Goal: Information Seeking & Learning: Check status

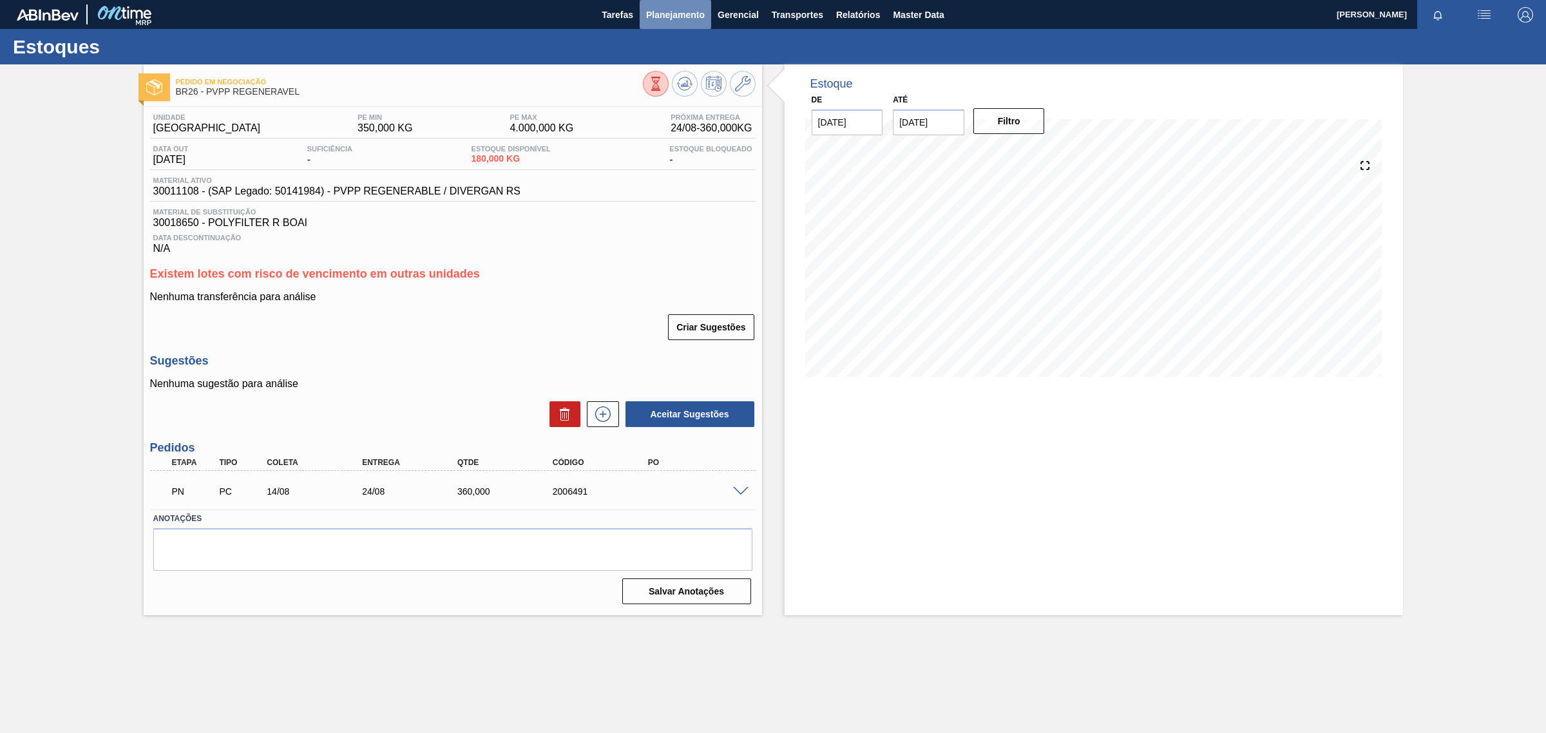
click at [669, 11] on span "Planejamento" at bounding box center [675, 14] width 59 height 15
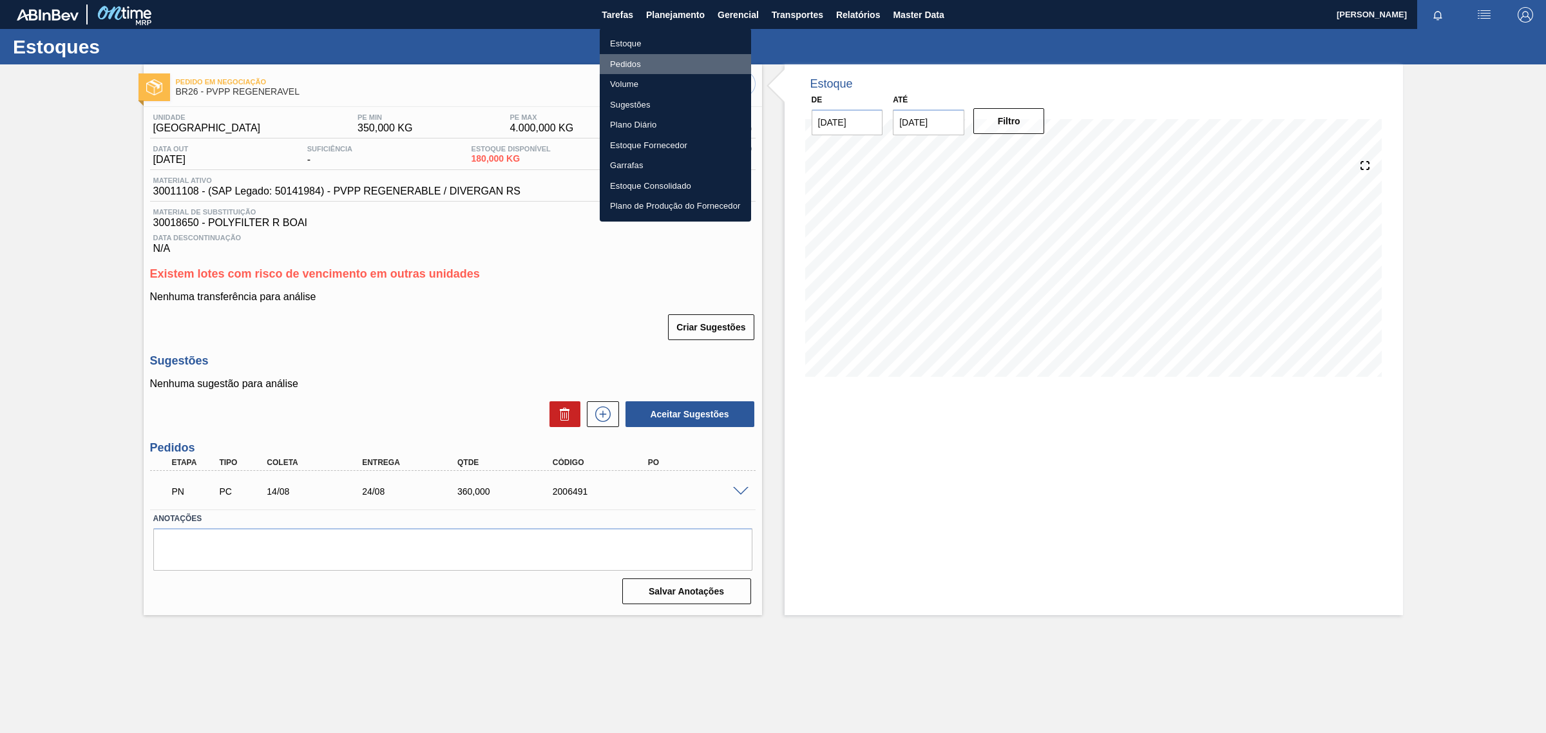
click at [625, 59] on li "Pedidos" at bounding box center [675, 64] width 151 height 21
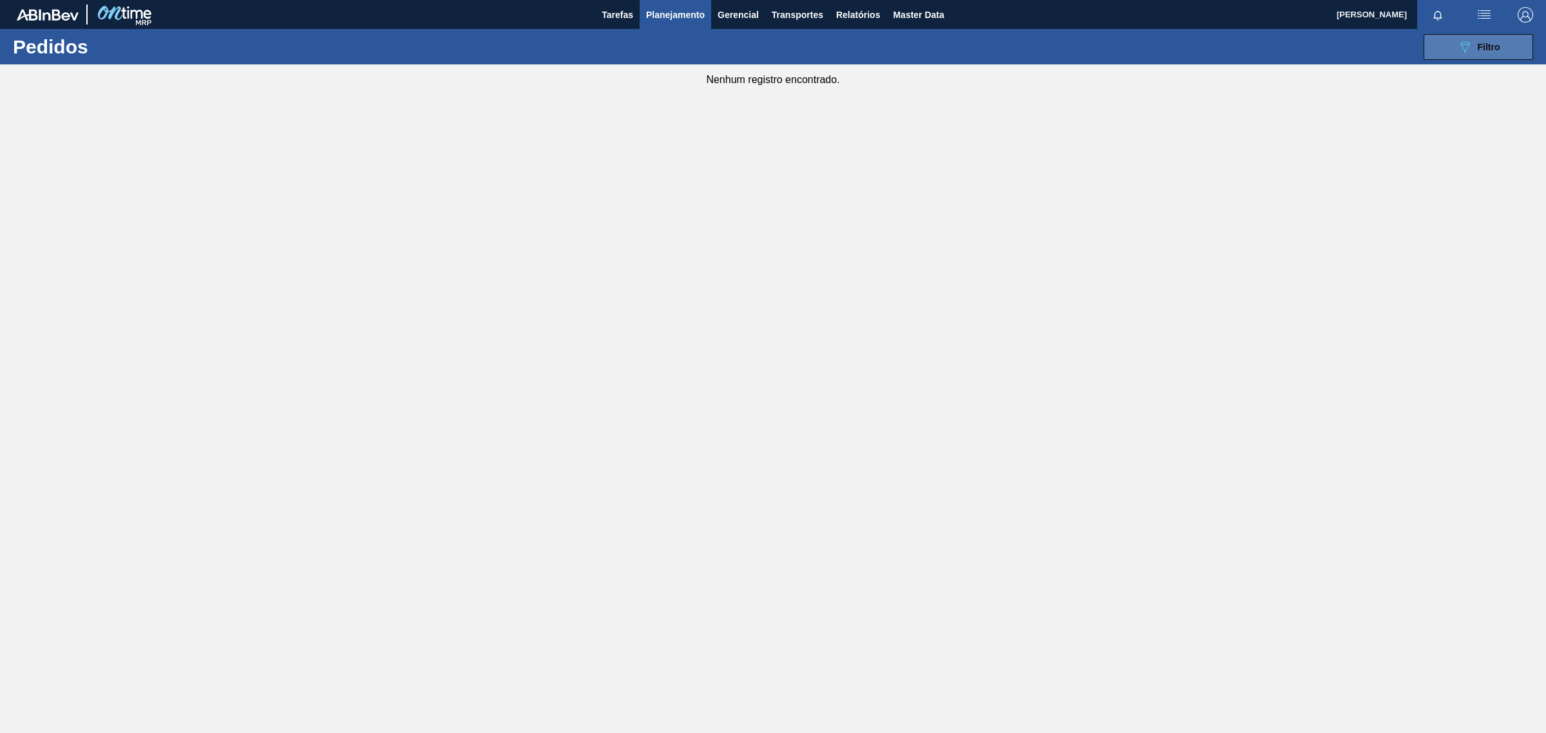
click at [1479, 55] on button "089F7B8B-B2A5-4AFE-B5C0-19BA573D28AC Filtro" at bounding box center [1479, 47] width 110 height 26
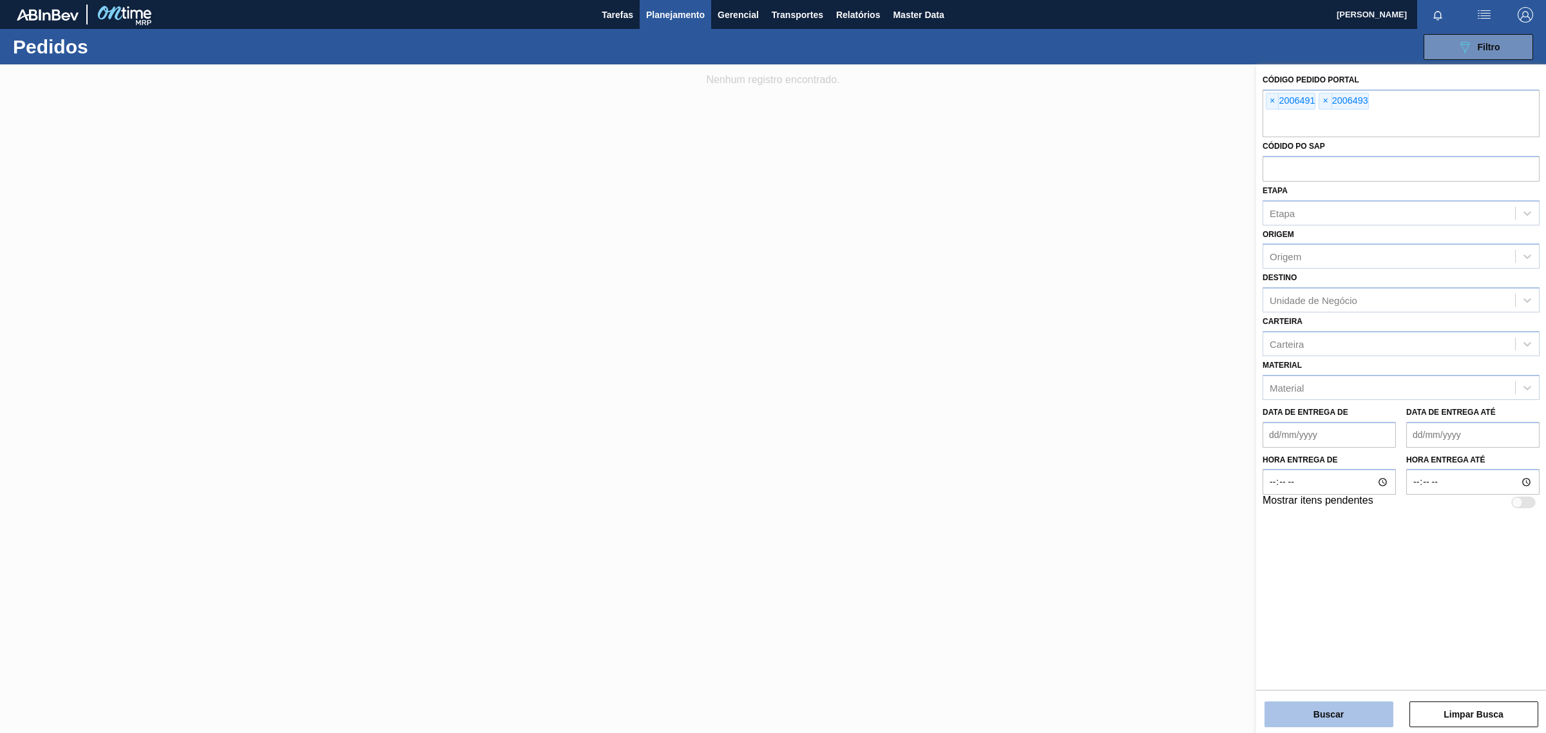
click at [1334, 711] on button "Buscar" at bounding box center [1329, 715] width 129 height 26
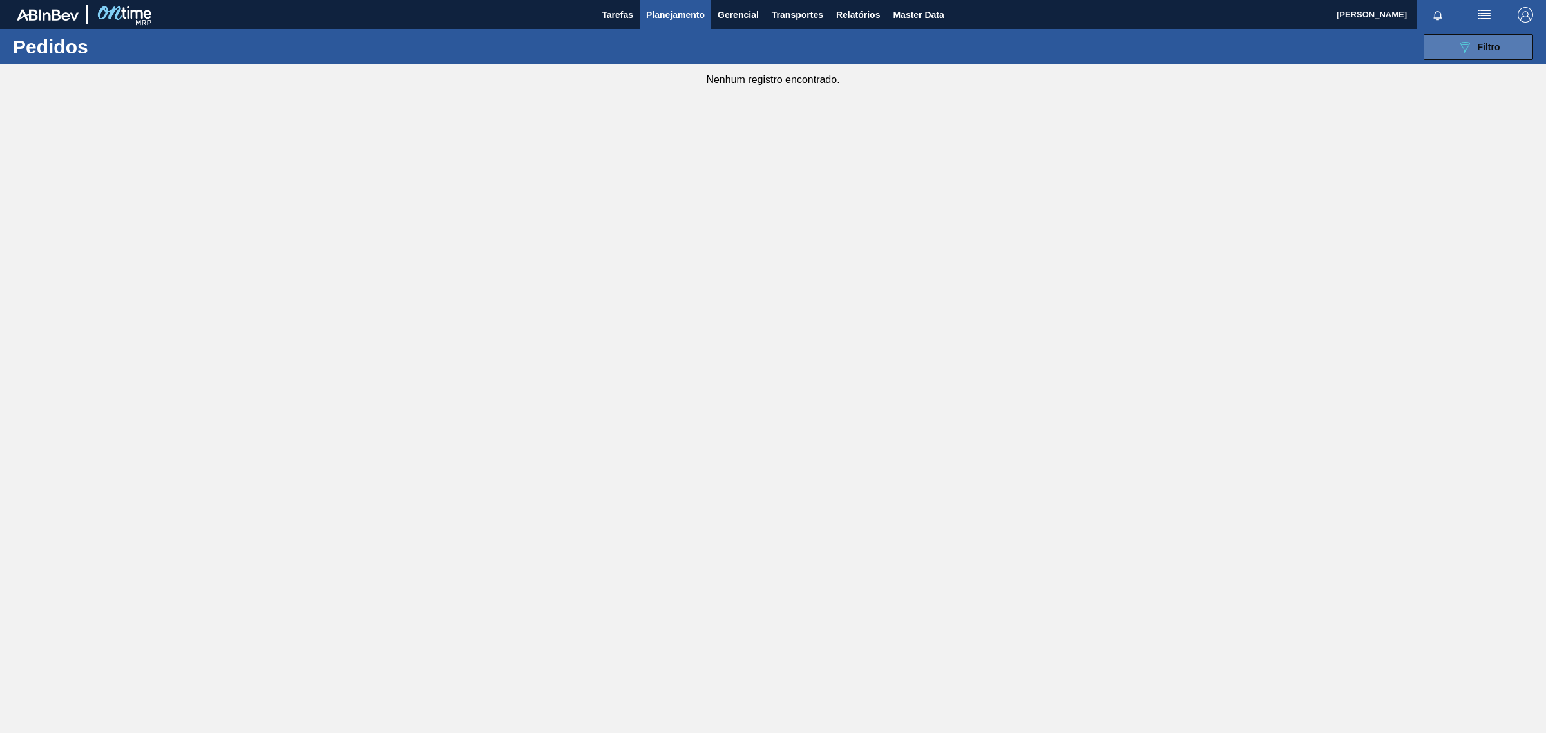
click at [1478, 45] on span "Filtro" at bounding box center [1489, 47] width 23 height 10
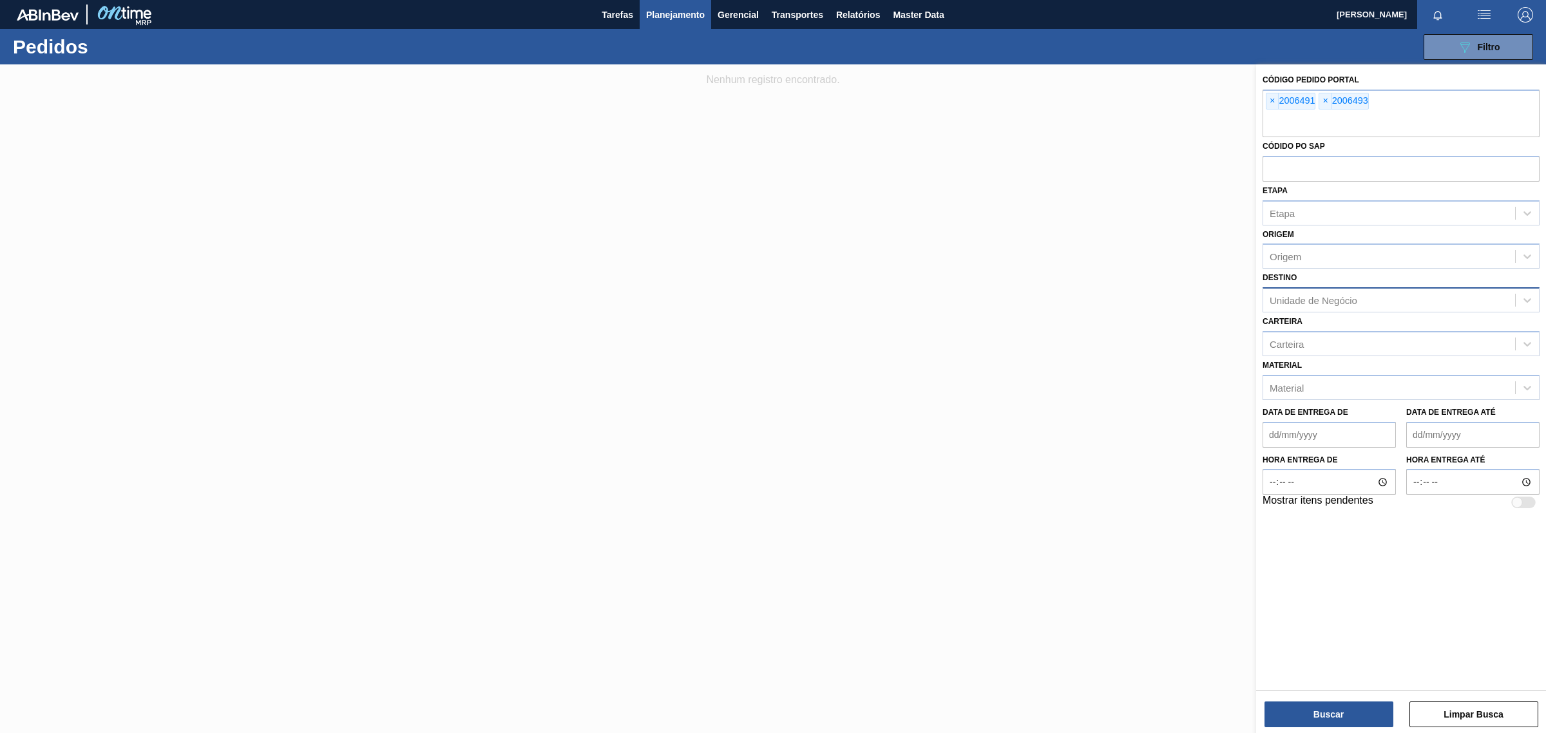
click at [1387, 307] on div "Unidade de Negócio" at bounding box center [1389, 300] width 252 height 19
type input "uber"
click at [1362, 340] on div "BR26 - Uberlândia" at bounding box center [1401, 332] width 277 height 24
click at [1348, 723] on button "Buscar" at bounding box center [1329, 715] width 129 height 26
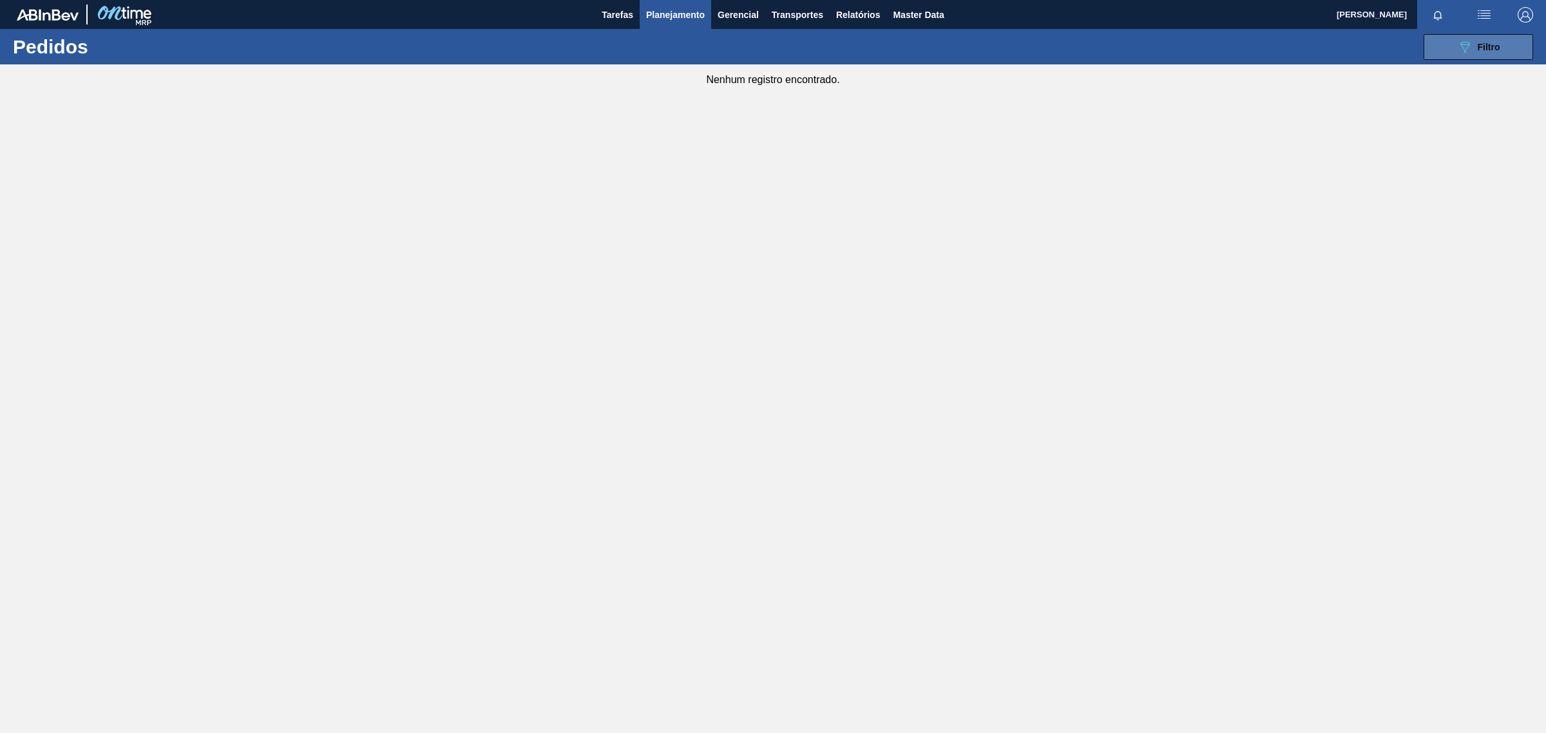
click at [1479, 52] on div "089F7B8B-B2A5-4AFE-B5C0-19BA573D28AC Filtro" at bounding box center [1478, 46] width 43 height 15
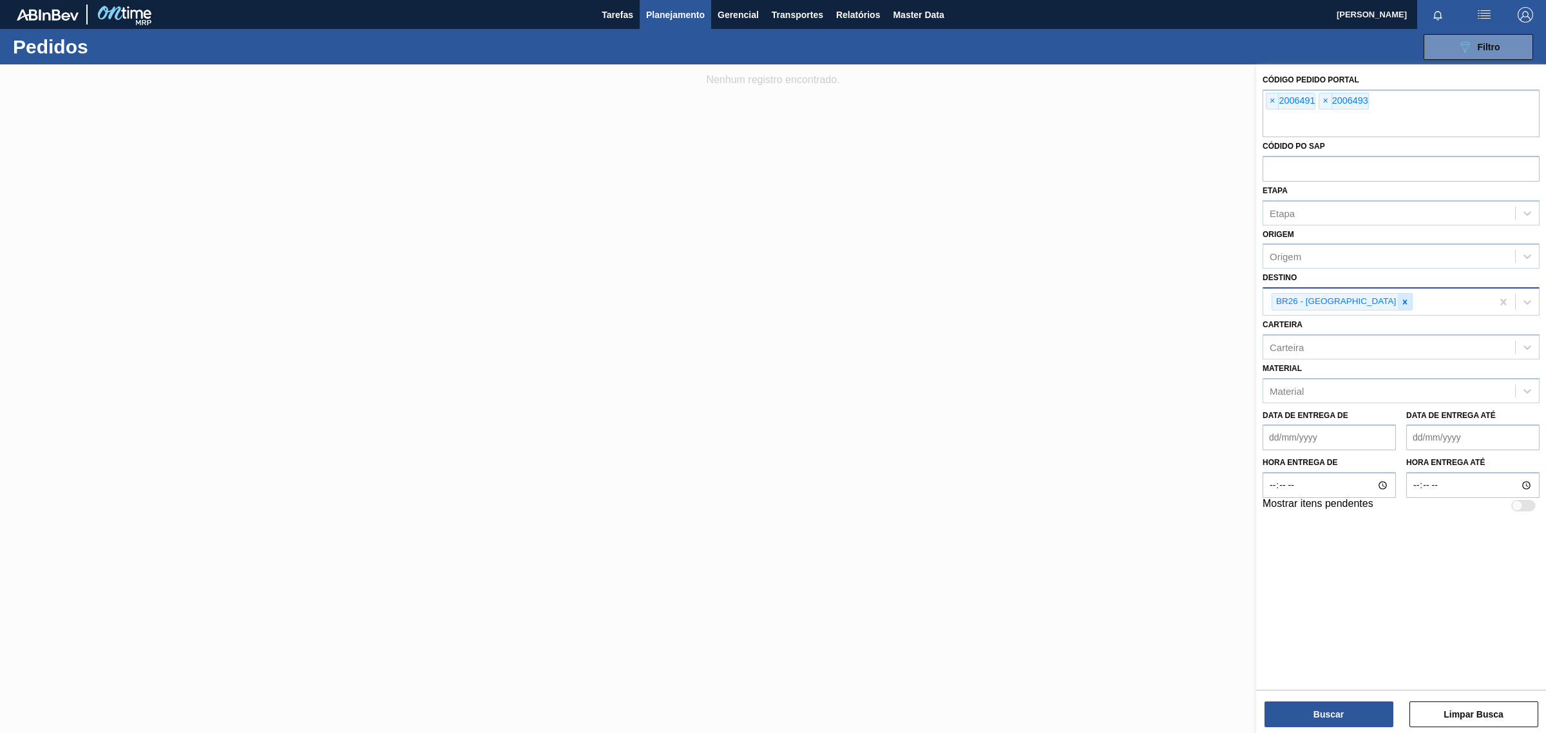
click at [1400, 303] on icon at bounding box center [1404, 302] width 9 height 9
click at [671, 17] on span "Planejamento" at bounding box center [675, 14] width 59 height 15
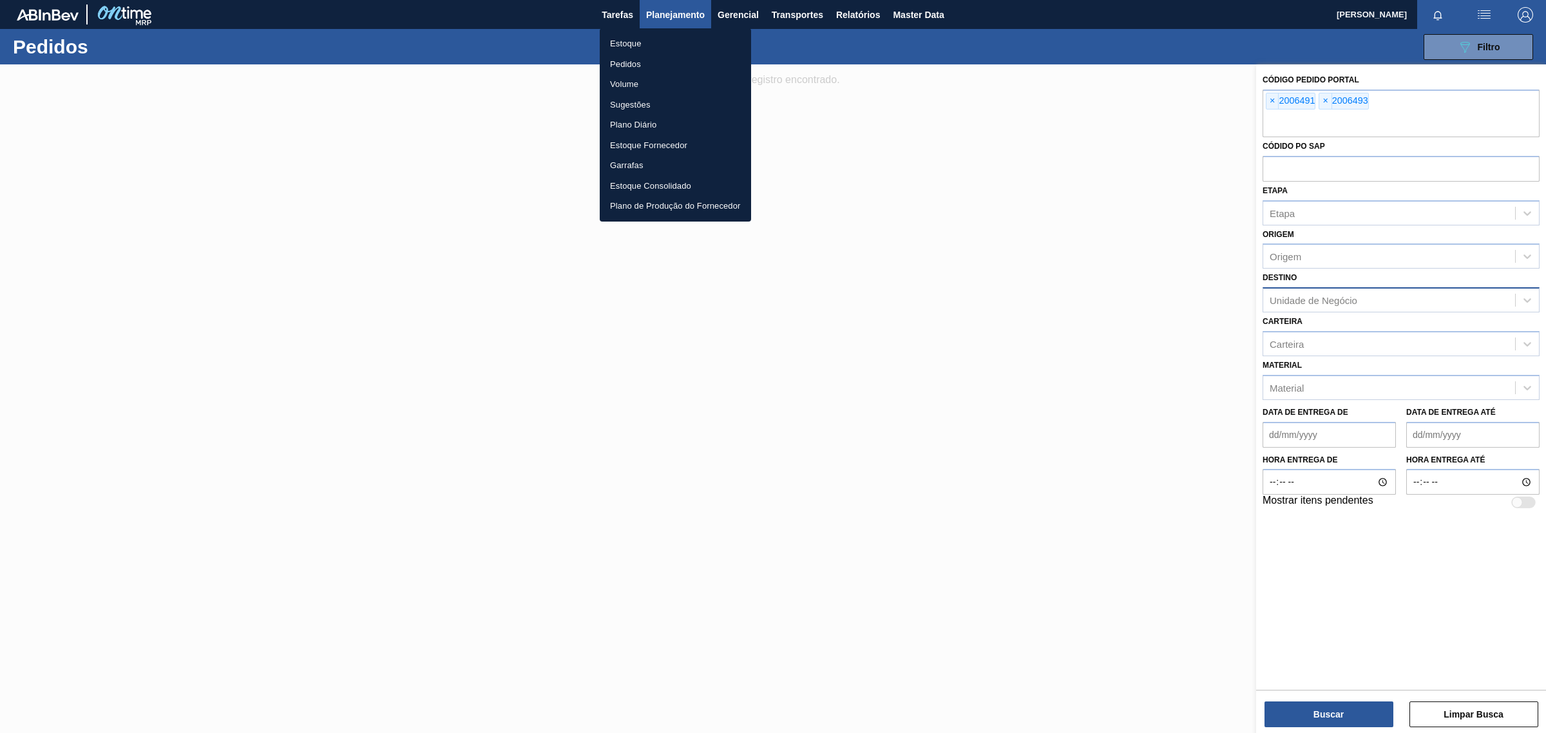
click at [644, 43] on li "Estoque" at bounding box center [675, 43] width 151 height 21
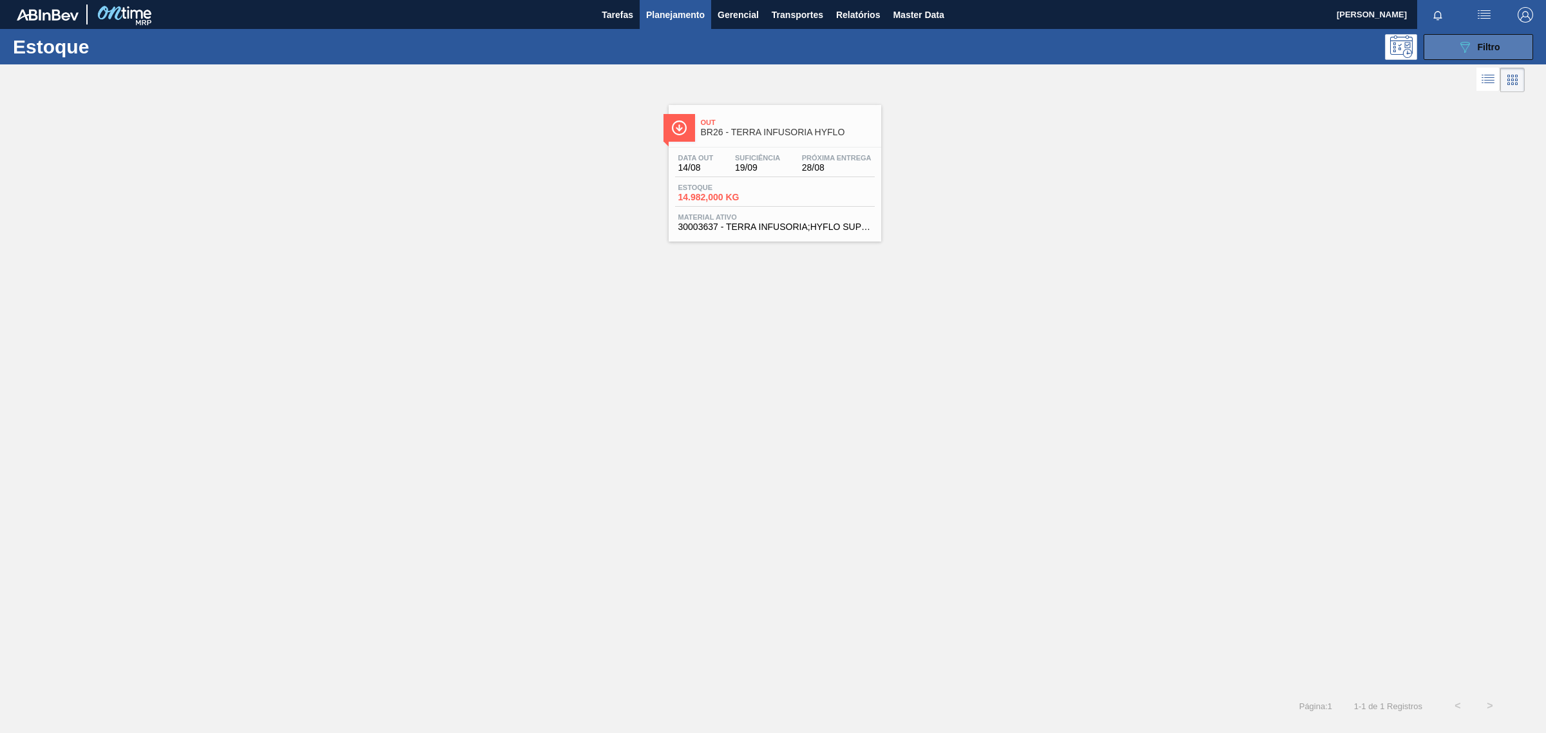
click at [1495, 43] on span "Filtro" at bounding box center [1489, 47] width 23 height 10
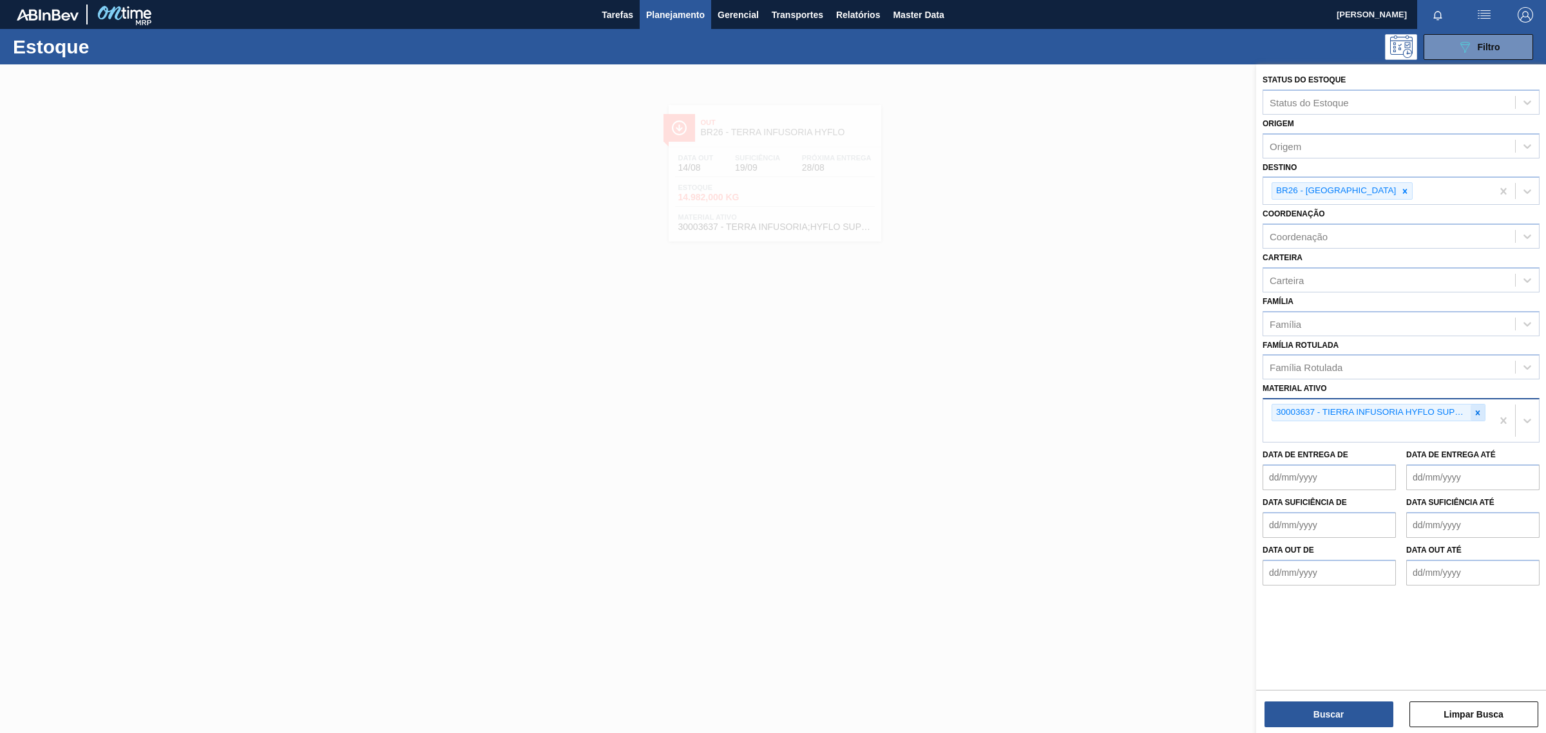
click at [1476, 415] on div at bounding box center [1478, 413] width 14 height 16
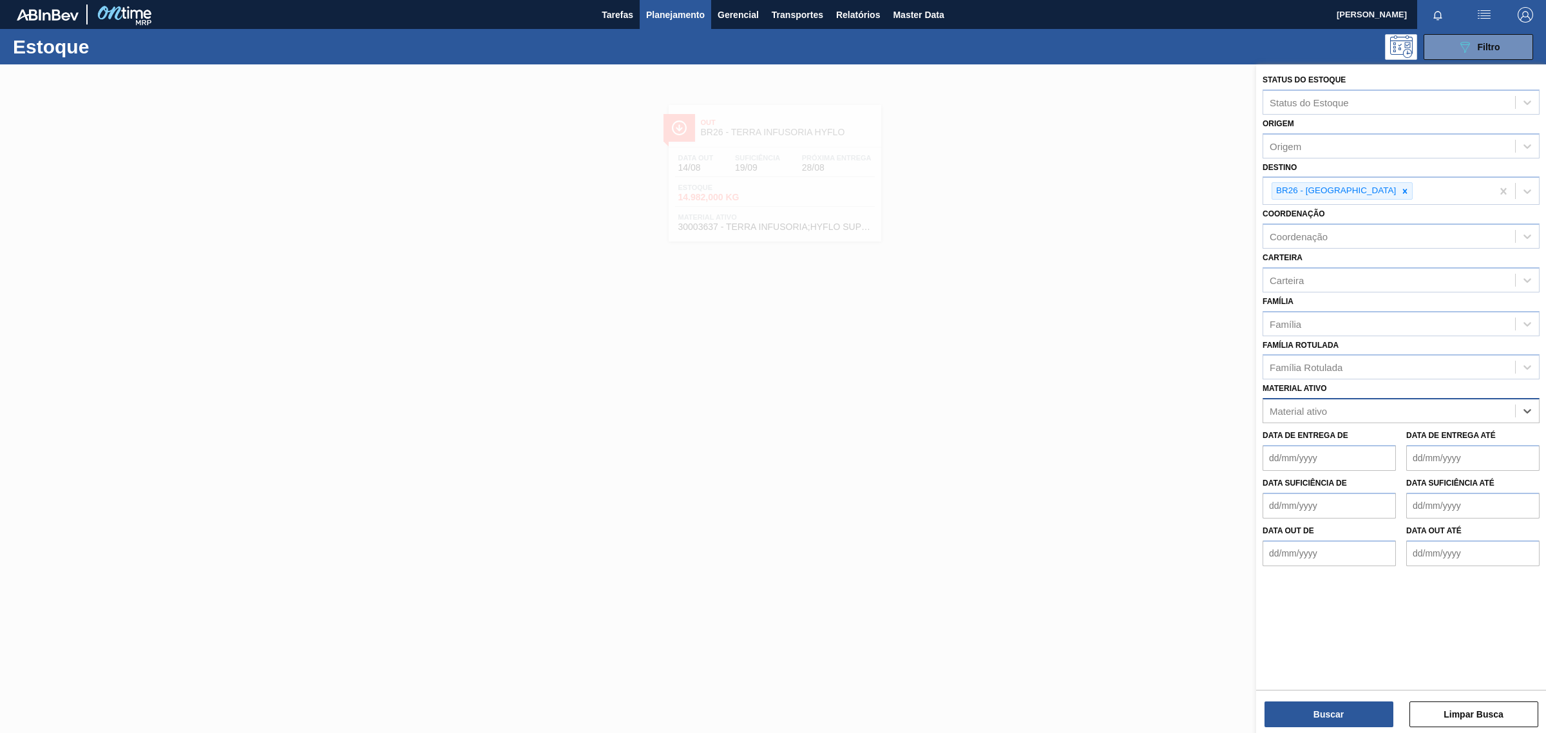
click at [1299, 406] on div "Material ativo" at bounding box center [1298, 411] width 57 height 11
paste ativo "30011108"
type ativo "30011108"
click at [1331, 444] on div "30011108 - PVPP REGENERABLE / DIVERGAN RS" at bounding box center [1401, 443] width 277 height 24
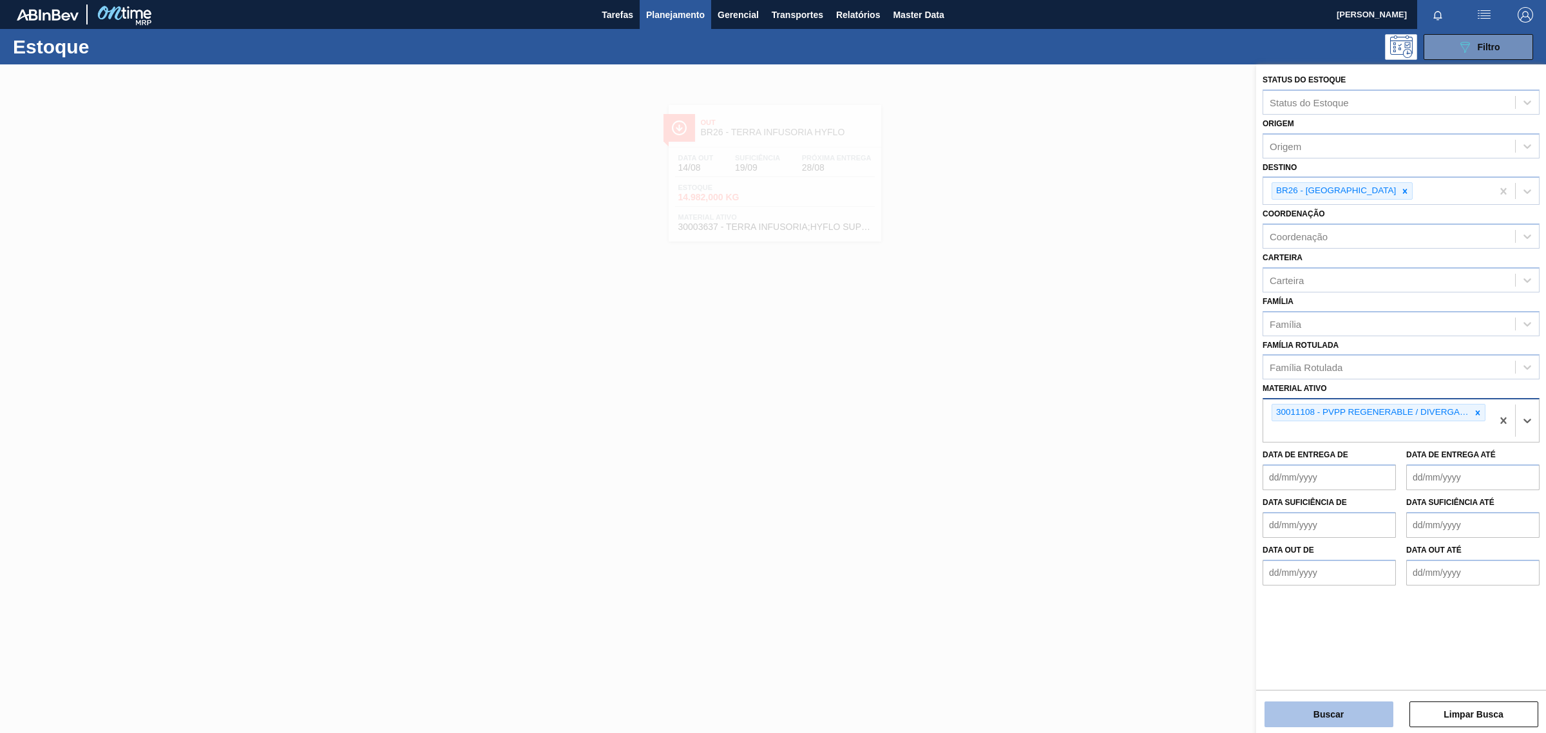
click at [1344, 715] on button "Buscar" at bounding box center [1329, 715] width 129 height 26
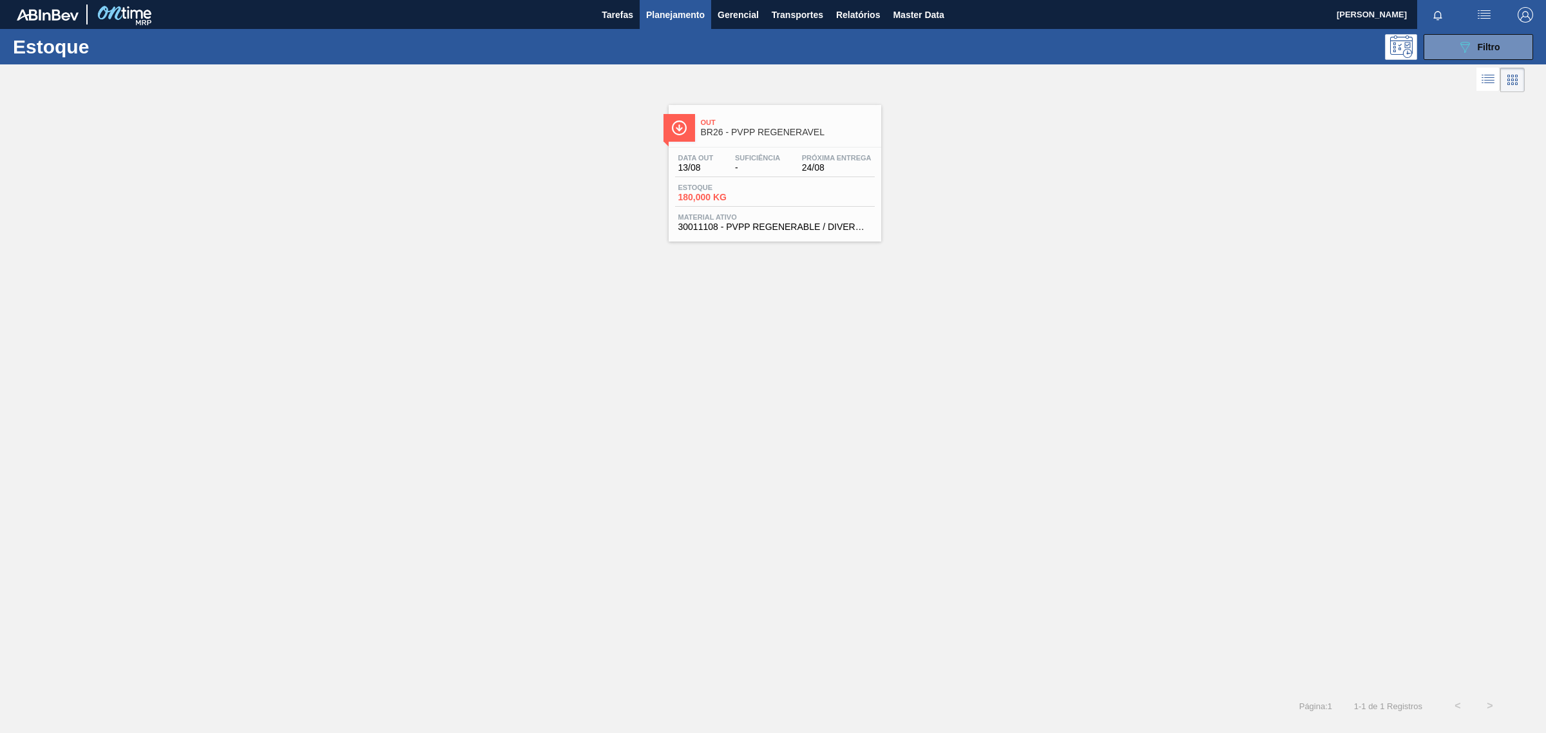
click at [823, 173] on span "24/08" at bounding box center [837, 168] width 70 height 10
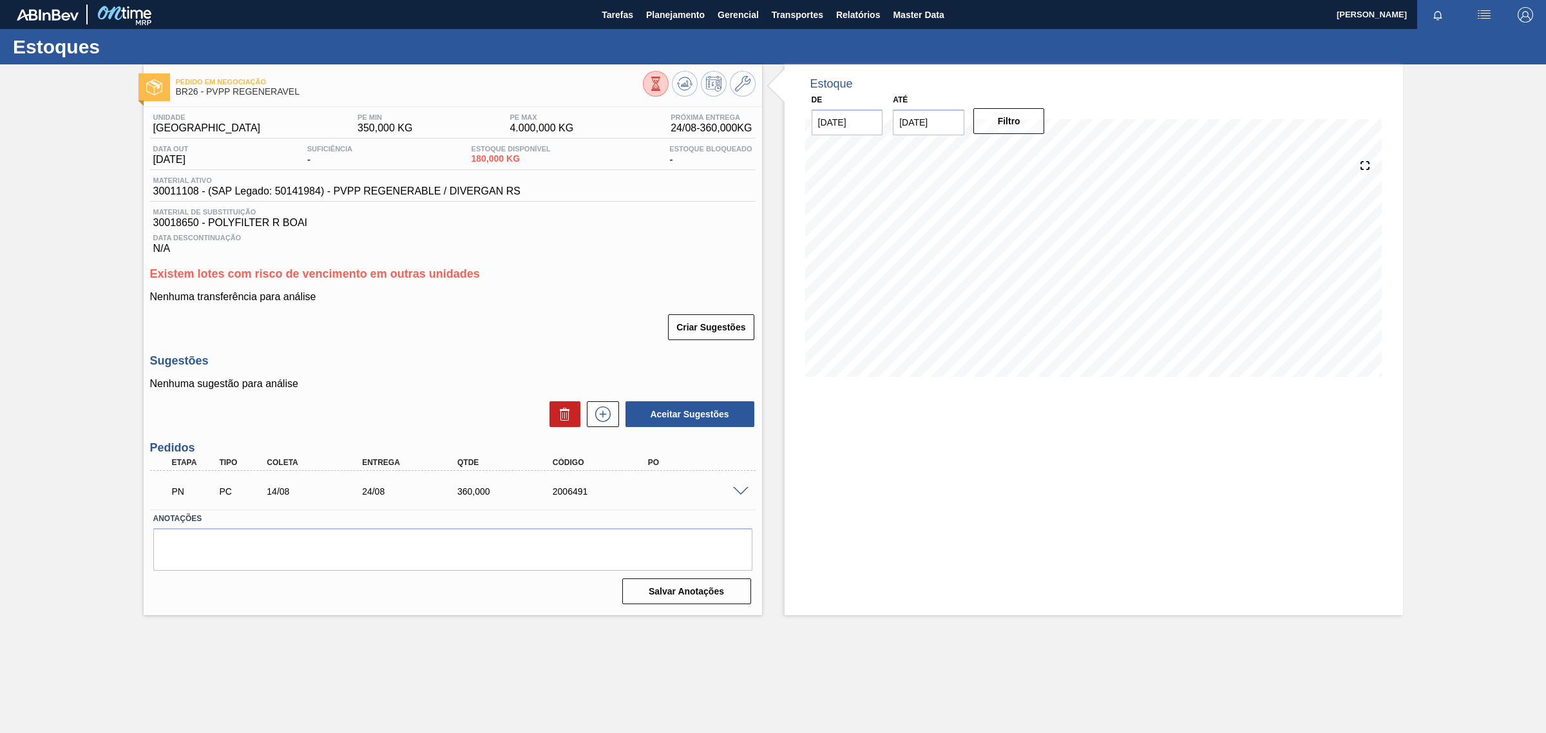
click at [736, 491] on span at bounding box center [740, 492] width 15 height 10
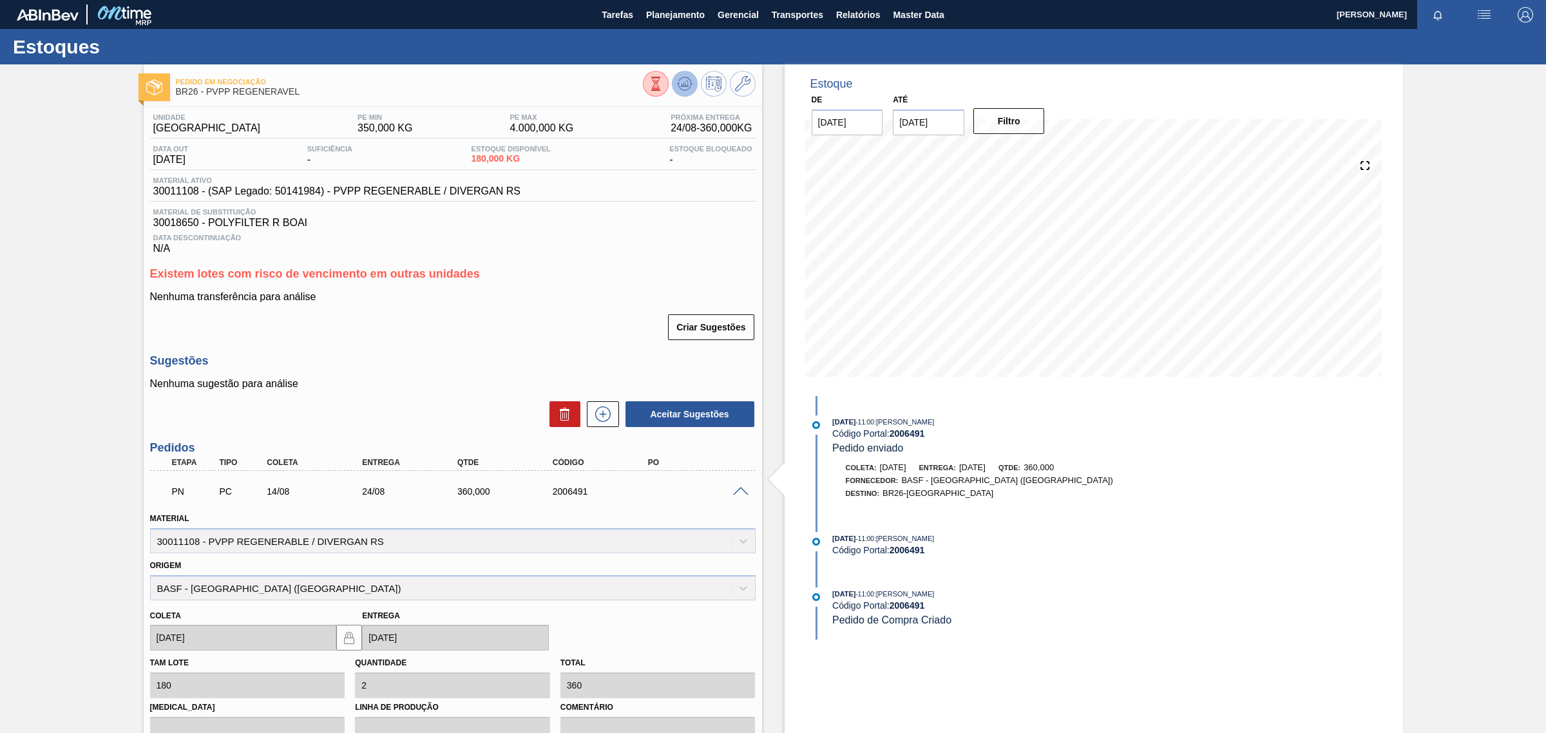
click at [663, 85] on icon at bounding box center [656, 84] width 14 height 14
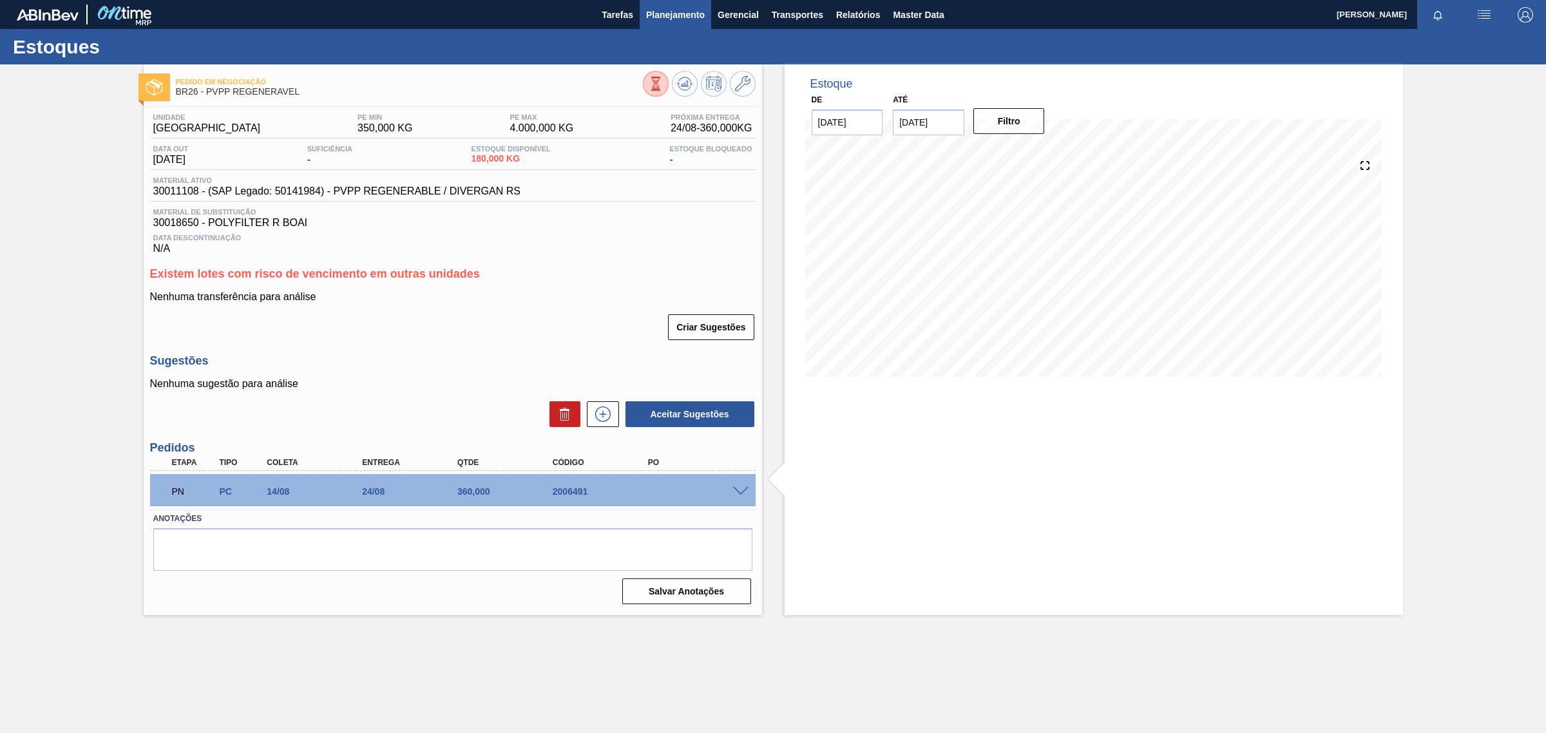
click at [692, 18] on span "Planejamento" at bounding box center [675, 14] width 59 height 15
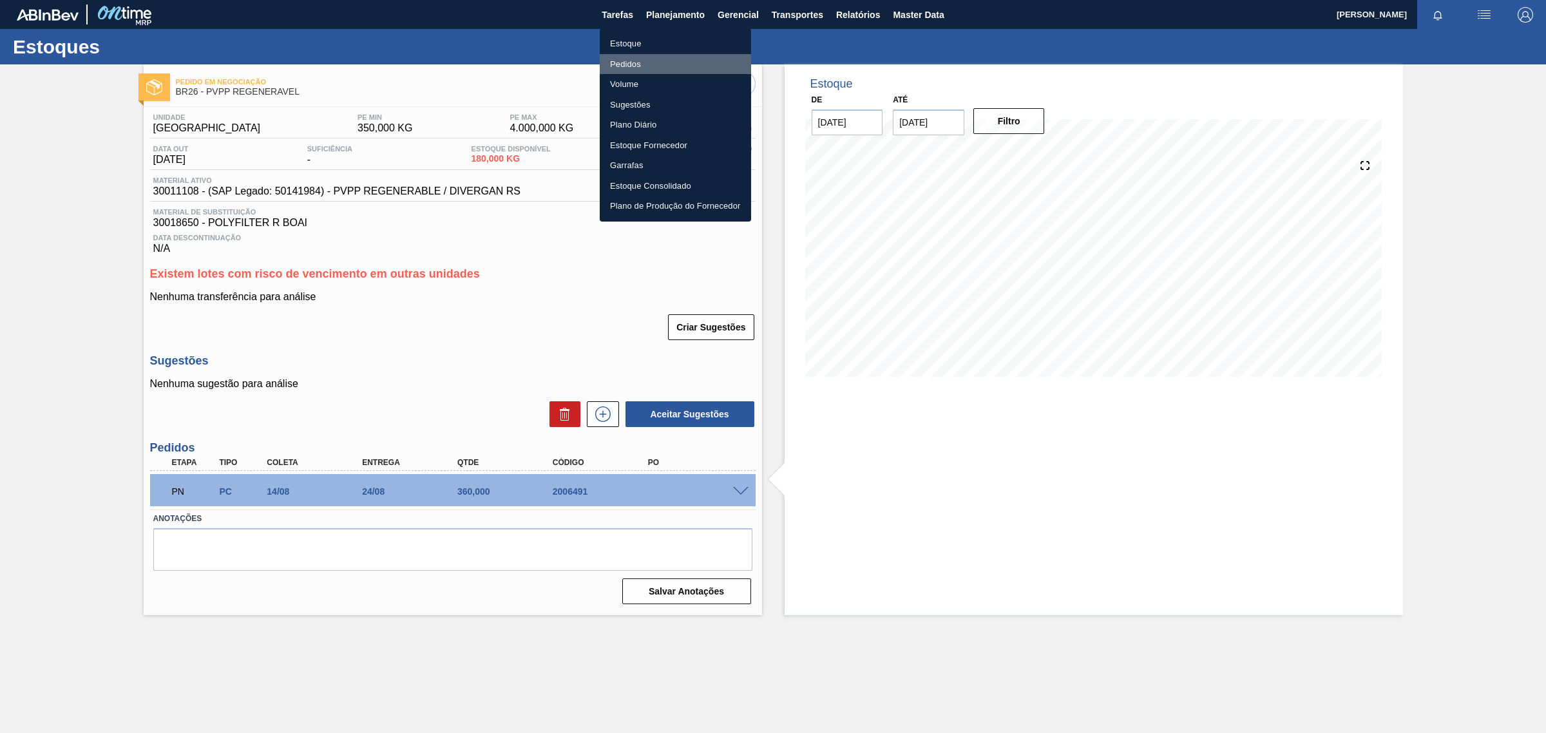
click at [633, 59] on li "Pedidos" at bounding box center [675, 64] width 151 height 21
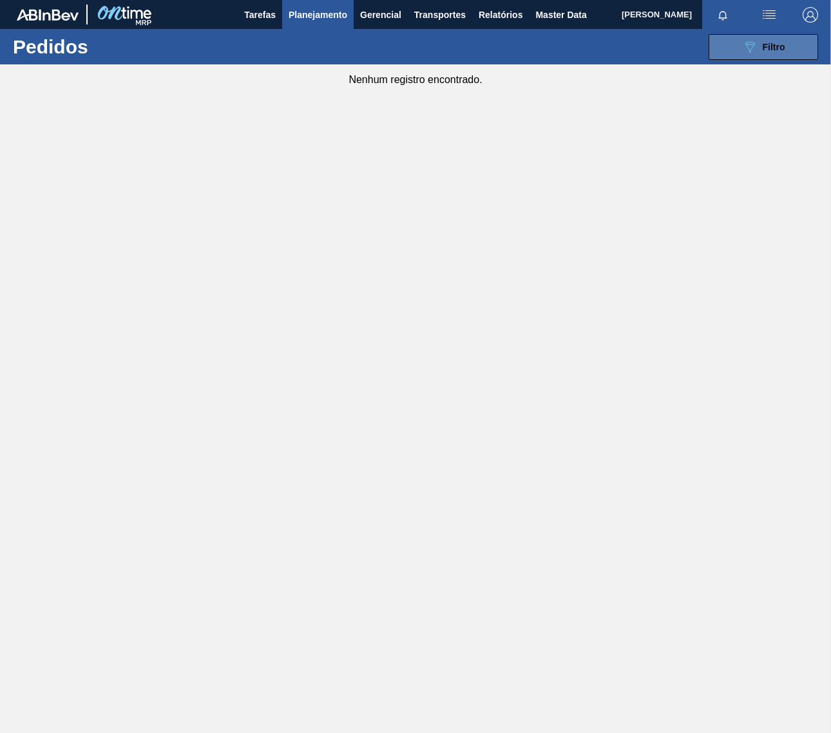
click at [742, 48] on icon "089F7B8B-B2A5-4AFE-B5C0-19BA573D28AC" at bounding box center [749, 46] width 15 height 15
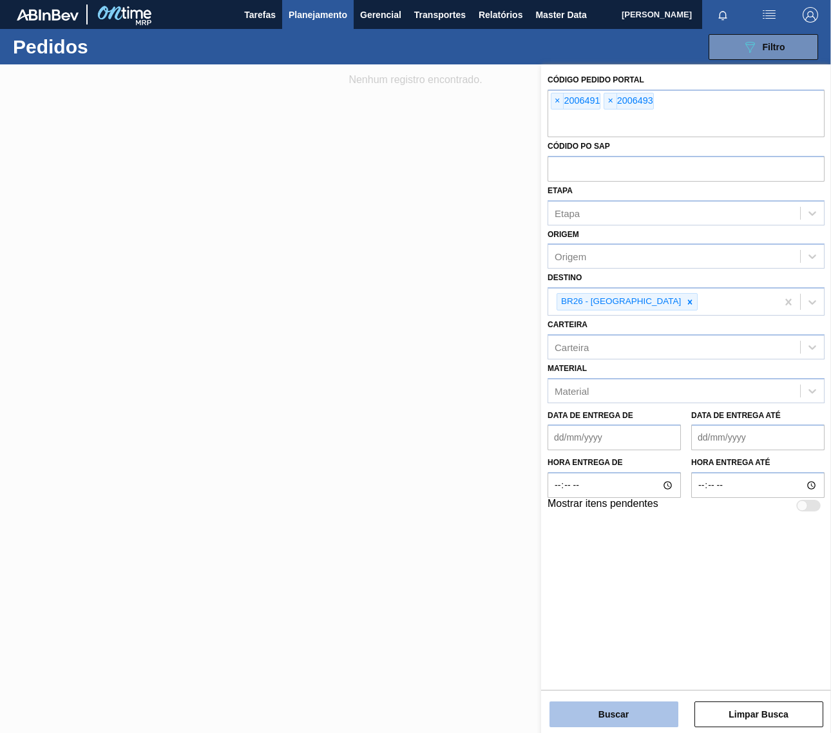
click at [613, 711] on button "Buscar" at bounding box center [613, 715] width 129 height 26
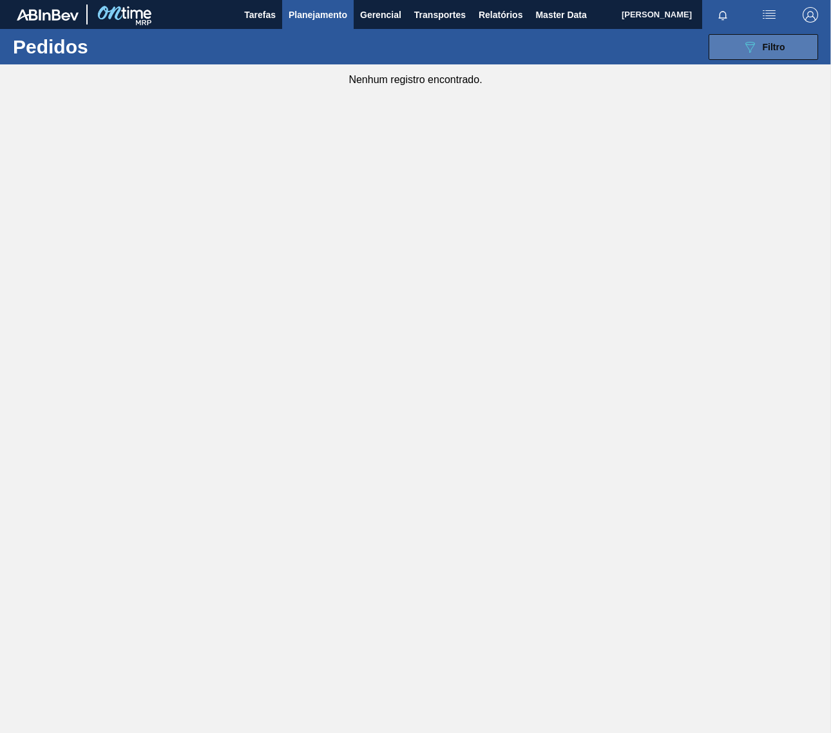
click at [765, 35] on button "089F7B8B-B2A5-4AFE-B5C0-19BA573D28AC Filtro" at bounding box center [764, 47] width 110 height 26
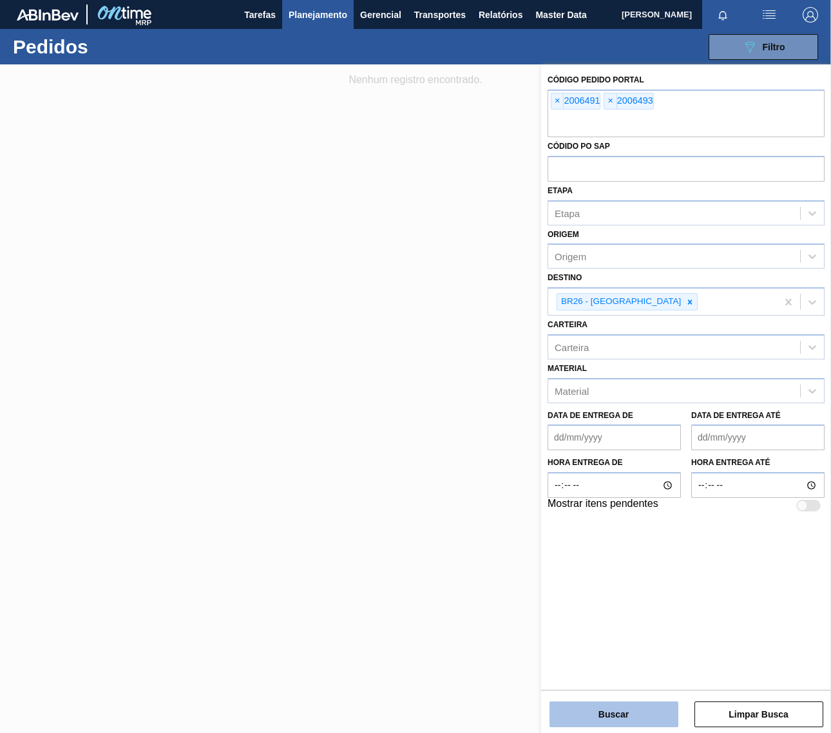
click at [618, 716] on button "Buscar" at bounding box center [613, 715] width 129 height 26
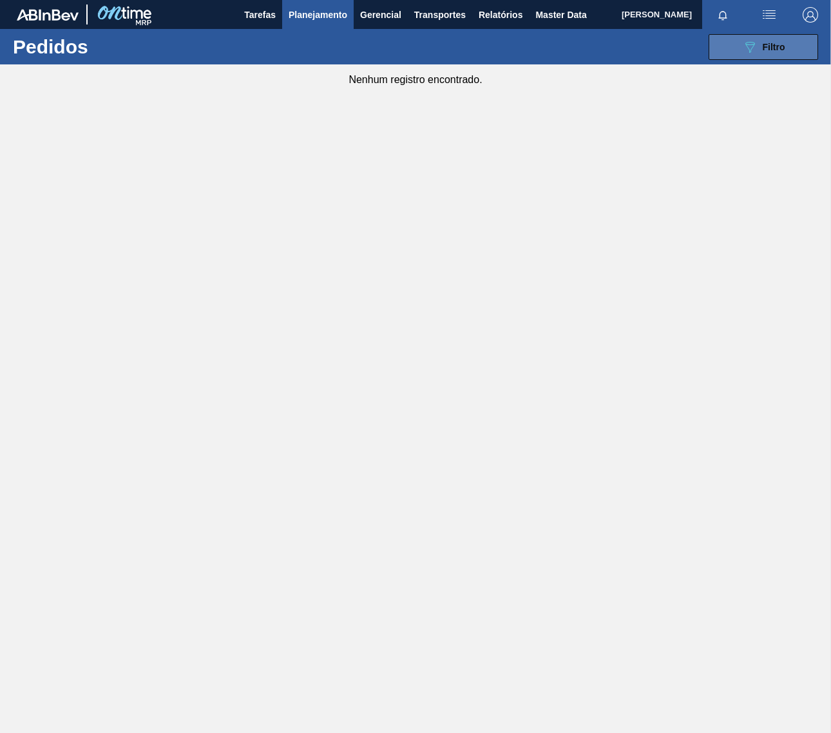
click at [781, 45] on span "Filtro" at bounding box center [774, 47] width 23 height 10
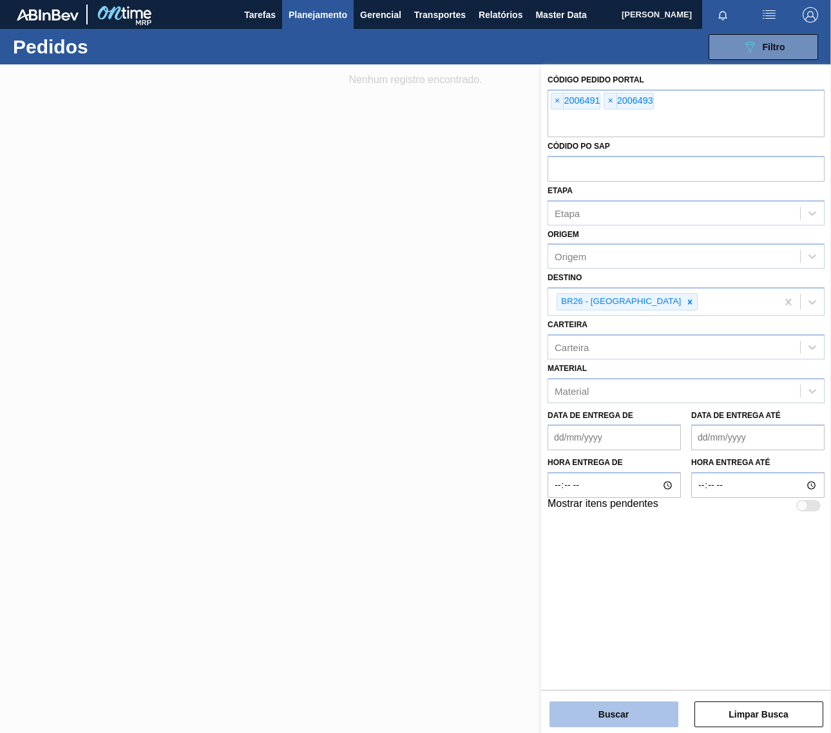
click at [612, 725] on button "Buscar" at bounding box center [613, 715] width 129 height 26
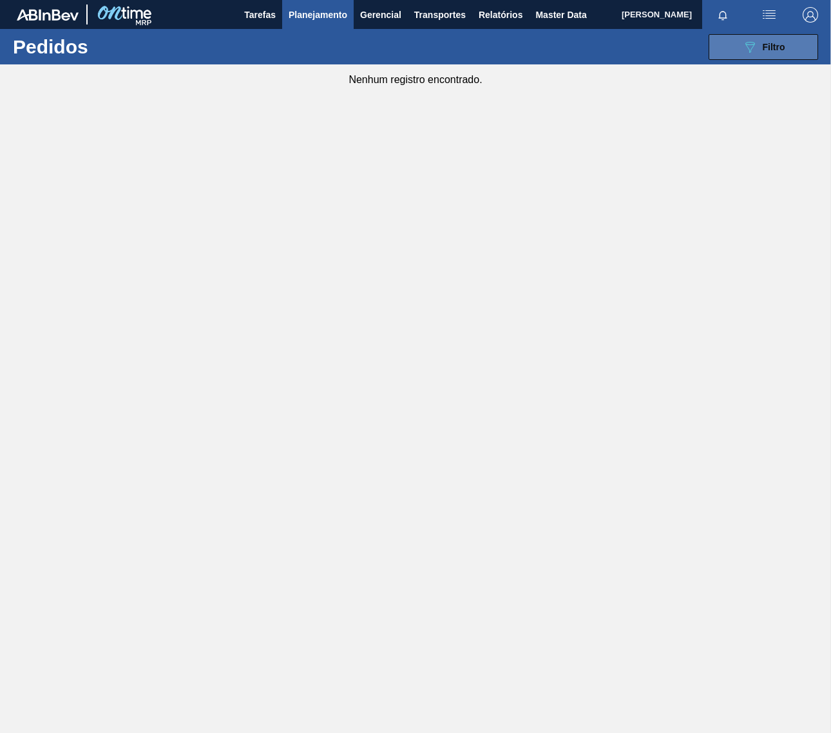
click at [754, 48] on icon "089F7B8B-B2A5-4AFE-B5C0-19BA573D28AC" at bounding box center [749, 46] width 15 height 15
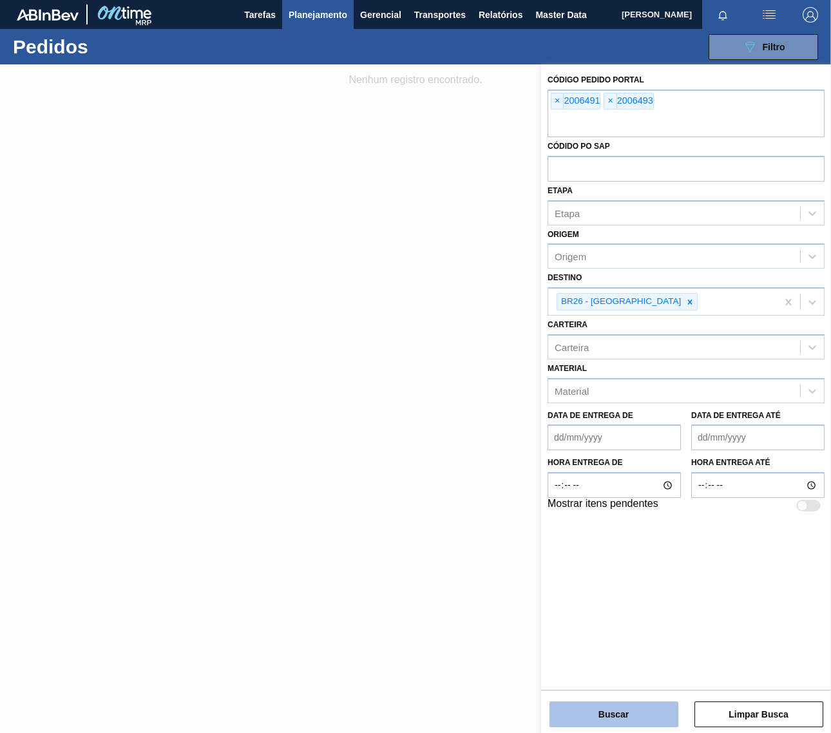
click at [604, 726] on button "Buscar" at bounding box center [613, 715] width 129 height 26
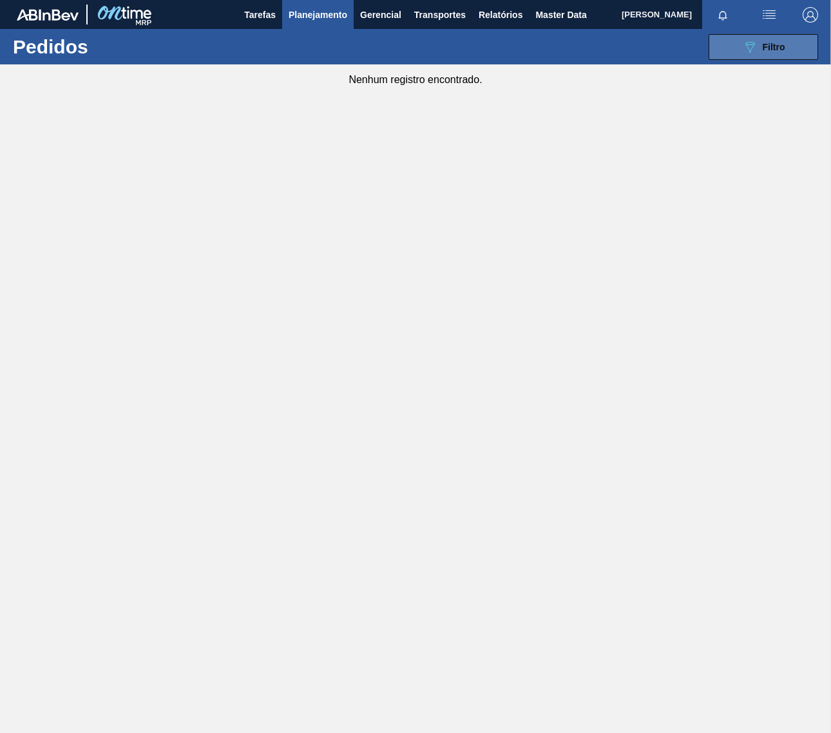
click at [758, 52] on div "089F7B8B-B2A5-4AFE-B5C0-19BA573D28AC Filtro" at bounding box center [763, 46] width 43 height 15
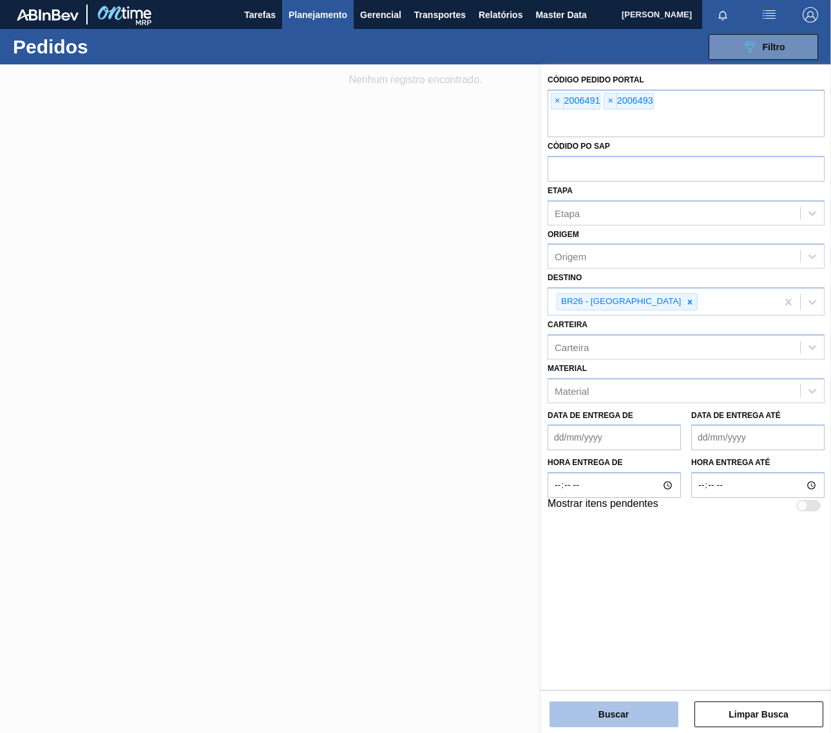
click at [623, 722] on button "Buscar" at bounding box center [613, 715] width 129 height 26
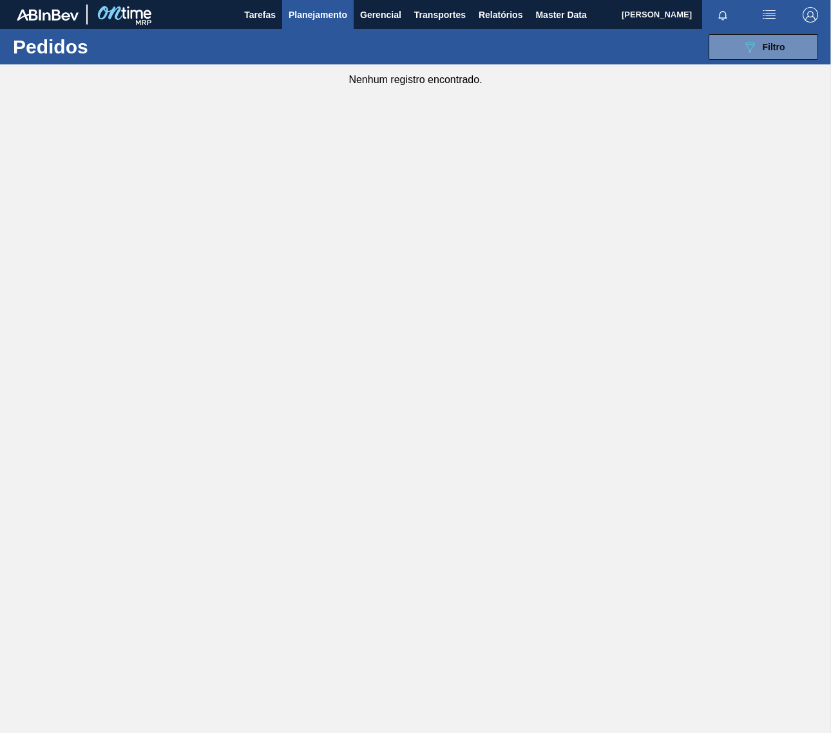
click at [729, 250] on main "Tarefas Planejamento Gerencial Transportes Relatórios Master Data Amanda Ramos …" at bounding box center [415, 366] width 831 height 733
click at [763, 45] on span "Filtro" at bounding box center [774, 47] width 23 height 10
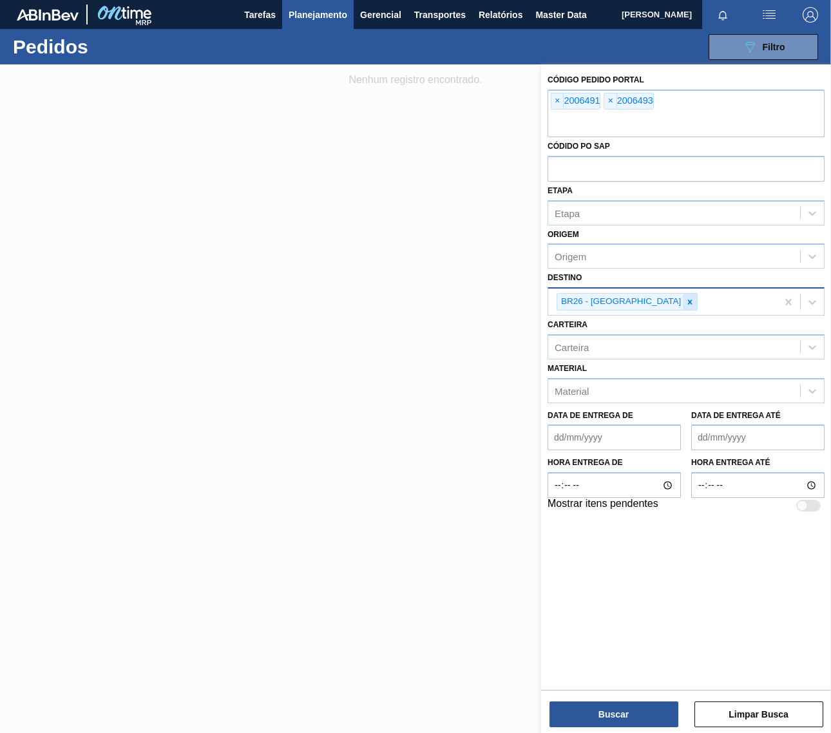
click at [685, 301] on icon at bounding box center [689, 302] width 9 height 9
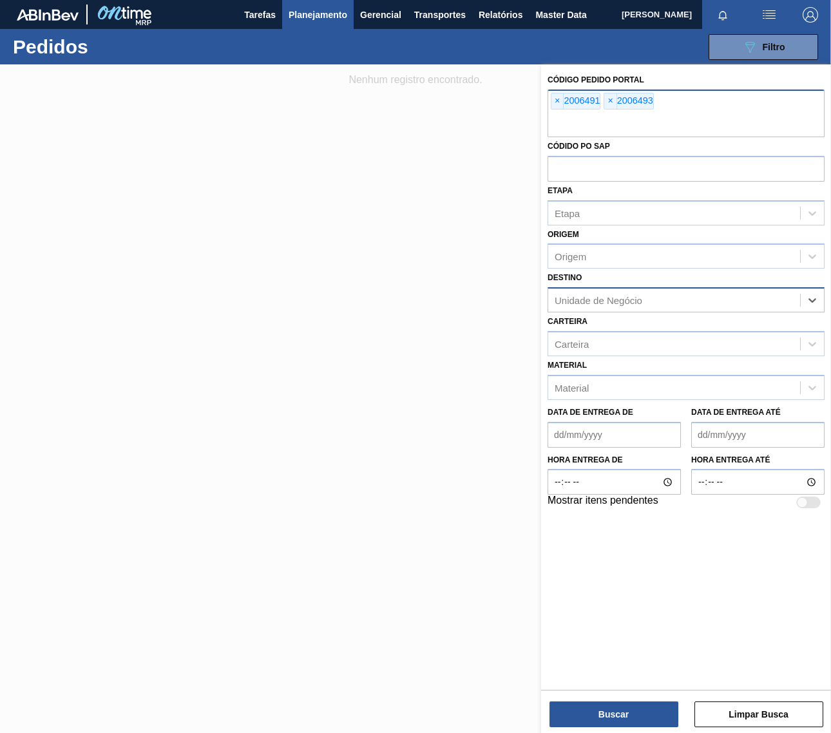
click at [736, 102] on div "× 2006491 × 2006493" at bounding box center [686, 114] width 277 height 48
click at [604, 713] on button "Buscar" at bounding box center [613, 715] width 129 height 26
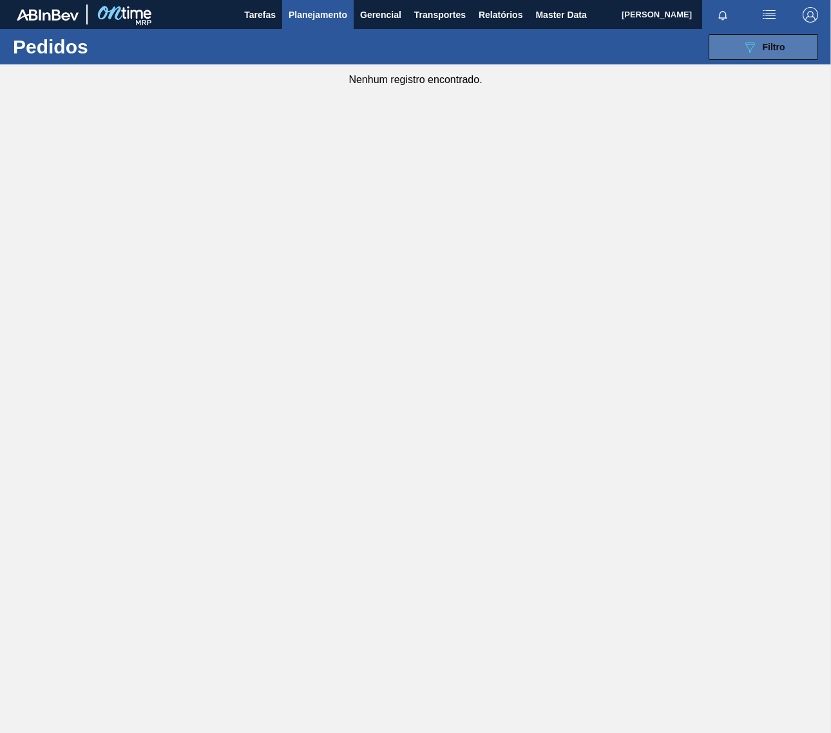
click at [799, 49] on button "089F7B8B-B2A5-4AFE-B5C0-19BA573D28AC Filtro" at bounding box center [764, 47] width 110 height 26
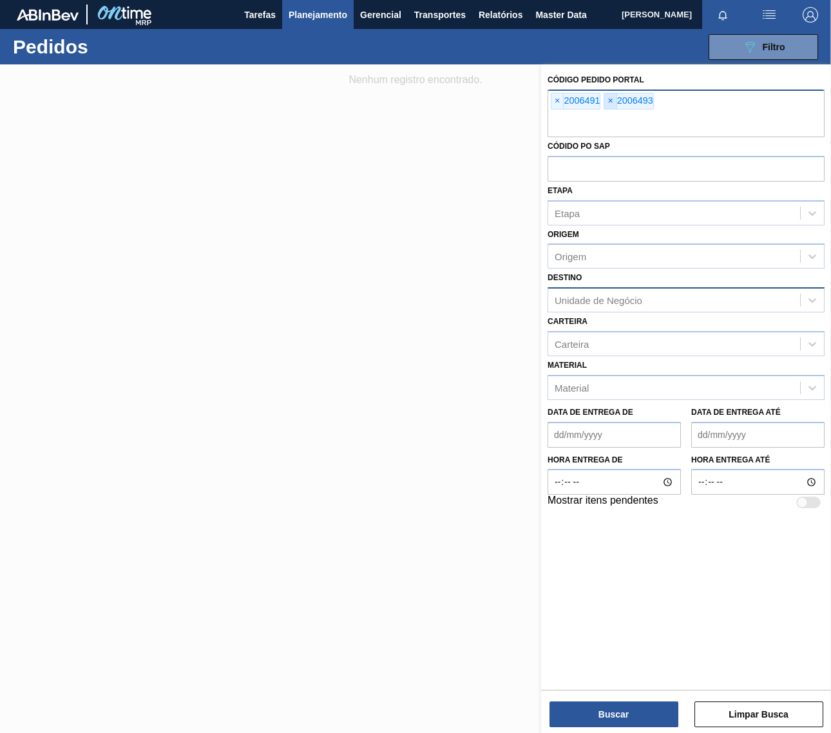
click at [612, 100] on span "×" at bounding box center [610, 100] width 12 height 15
click at [558, 103] on span "×" at bounding box center [557, 100] width 12 height 15
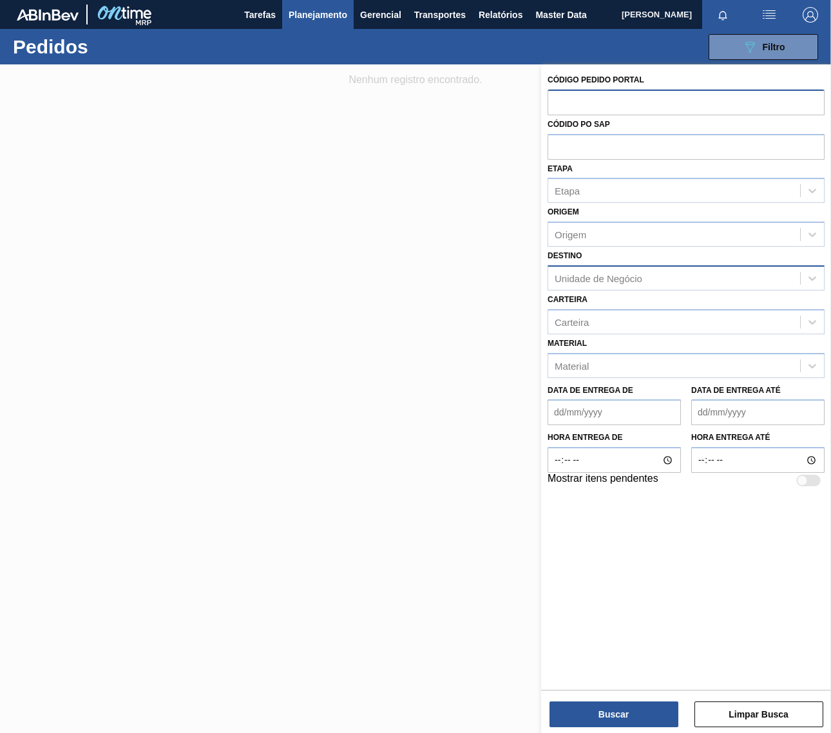
paste input "1977909"
type input "1977909"
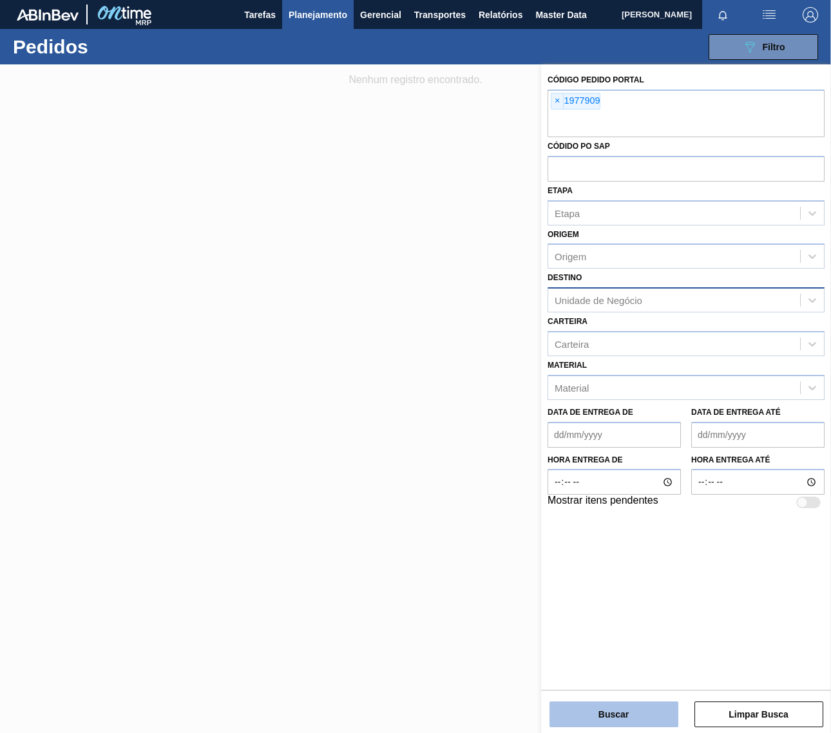
click at [590, 720] on button "Buscar" at bounding box center [613, 715] width 129 height 26
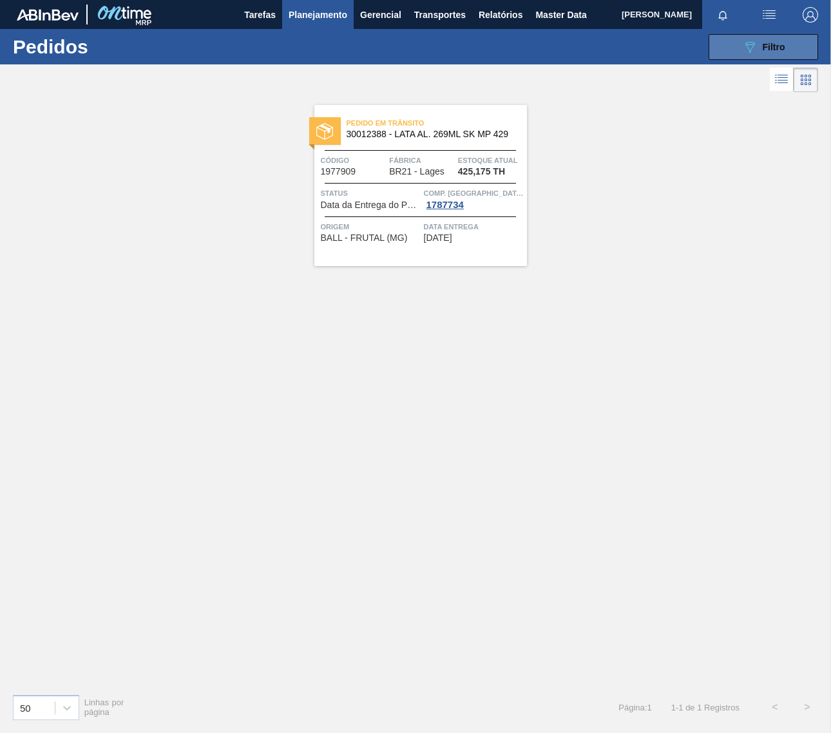
click at [799, 46] on button "089F7B8B-B2A5-4AFE-B5C0-19BA573D28AC Filtro" at bounding box center [764, 47] width 110 height 26
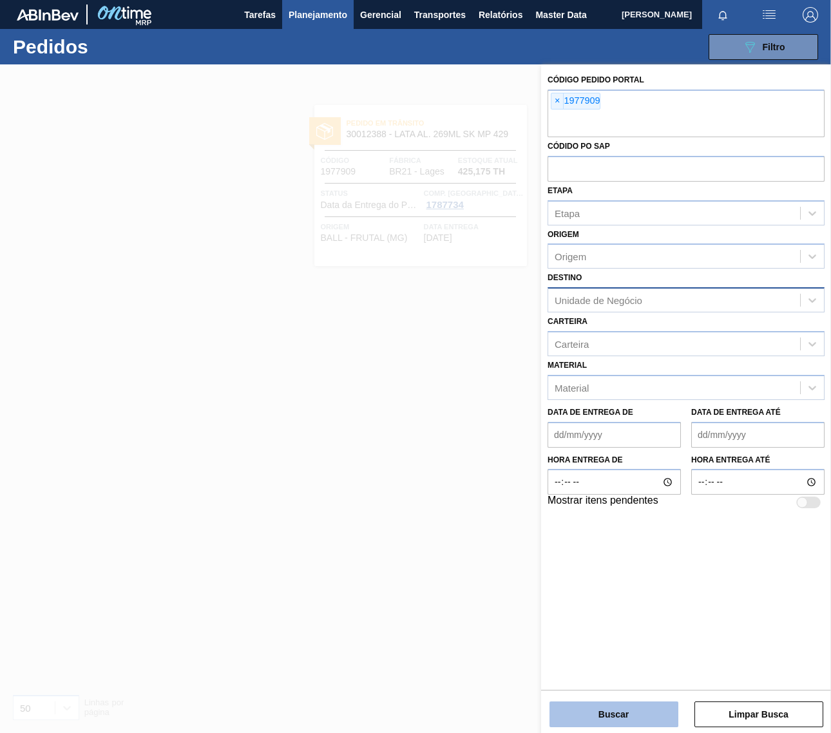
click at [610, 723] on button "Buscar" at bounding box center [613, 715] width 129 height 26
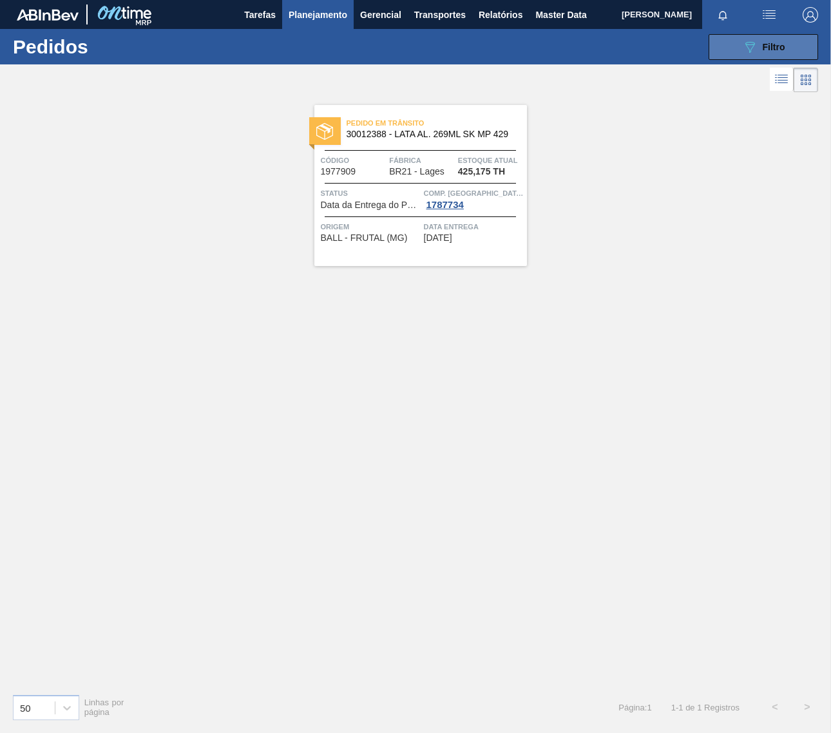
click at [781, 37] on button "089F7B8B-B2A5-4AFE-B5C0-19BA573D28AC Filtro" at bounding box center [764, 47] width 110 height 26
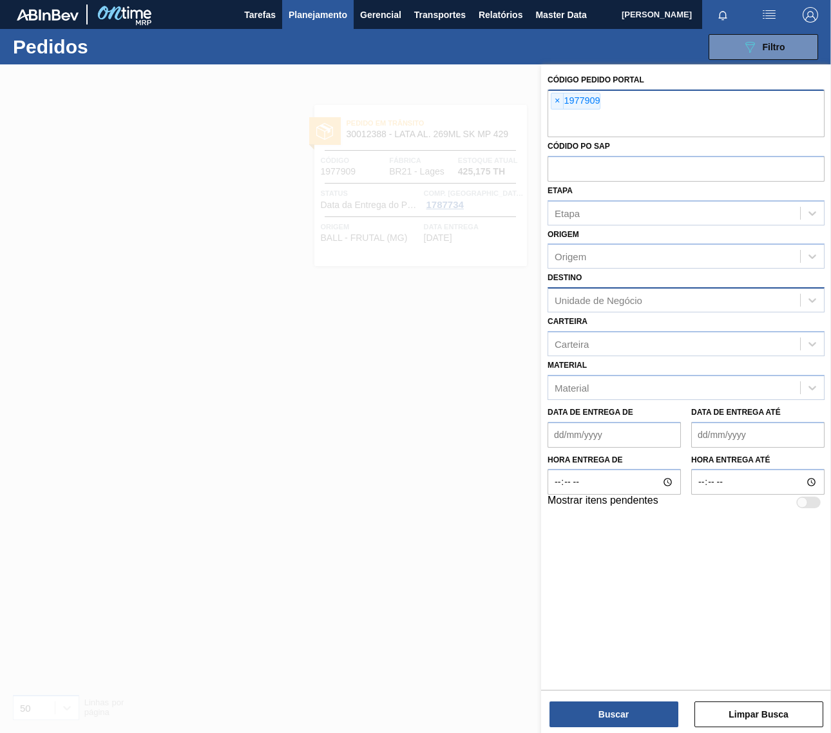
click at [683, 117] on input "text" at bounding box center [686, 125] width 277 height 24
paste input "2006493"
type input "2006493"
click at [624, 713] on button "Buscar" at bounding box center [613, 715] width 129 height 26
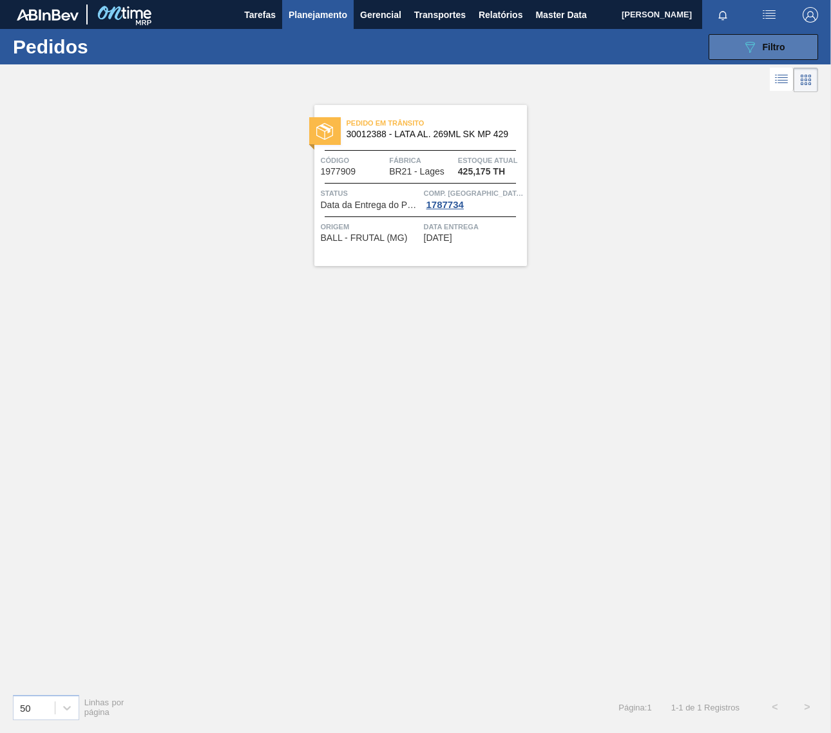
click at [763, 45] on span "Filtro" at bounding box center [774, 47] width 23 height 10
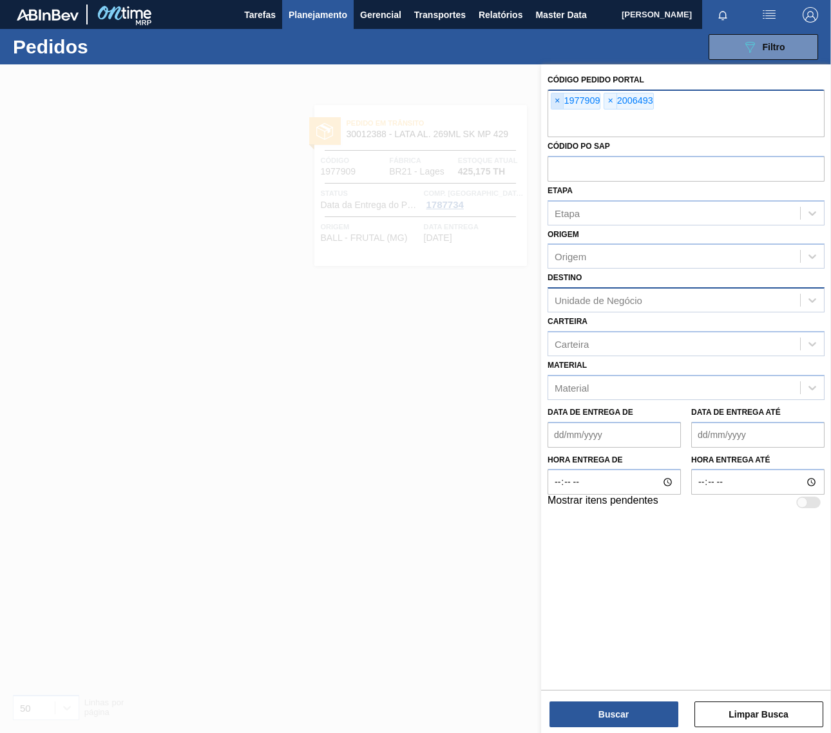
click at [554, 100] on span "×" at bounding box center [557, 100] width 12 height 15
click at [688, 116] on input "text" at bounding box center [686, 125] width 277 height 24
paste input "2006491"
type input "2006491"
click at [626, 720] on button "Buscar" at bounding box center [613, 715] width 129 height 26
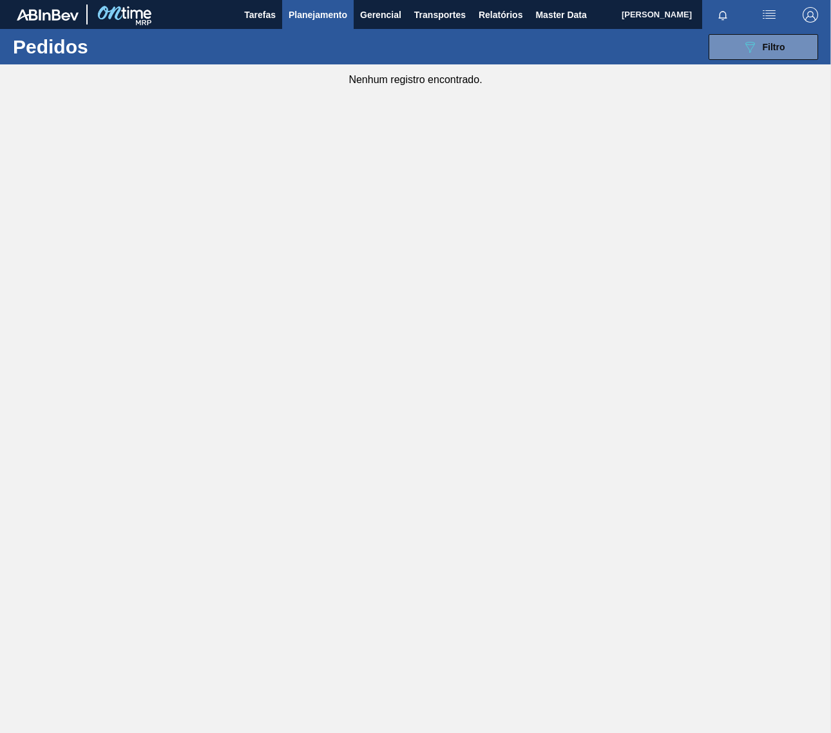
click at [356, 598] on main "Tarefas Planejamento Gerencial Transportes Relatórios Master Data Amanda Ramos …" at bounding box center [415, 366] width 831 height 733
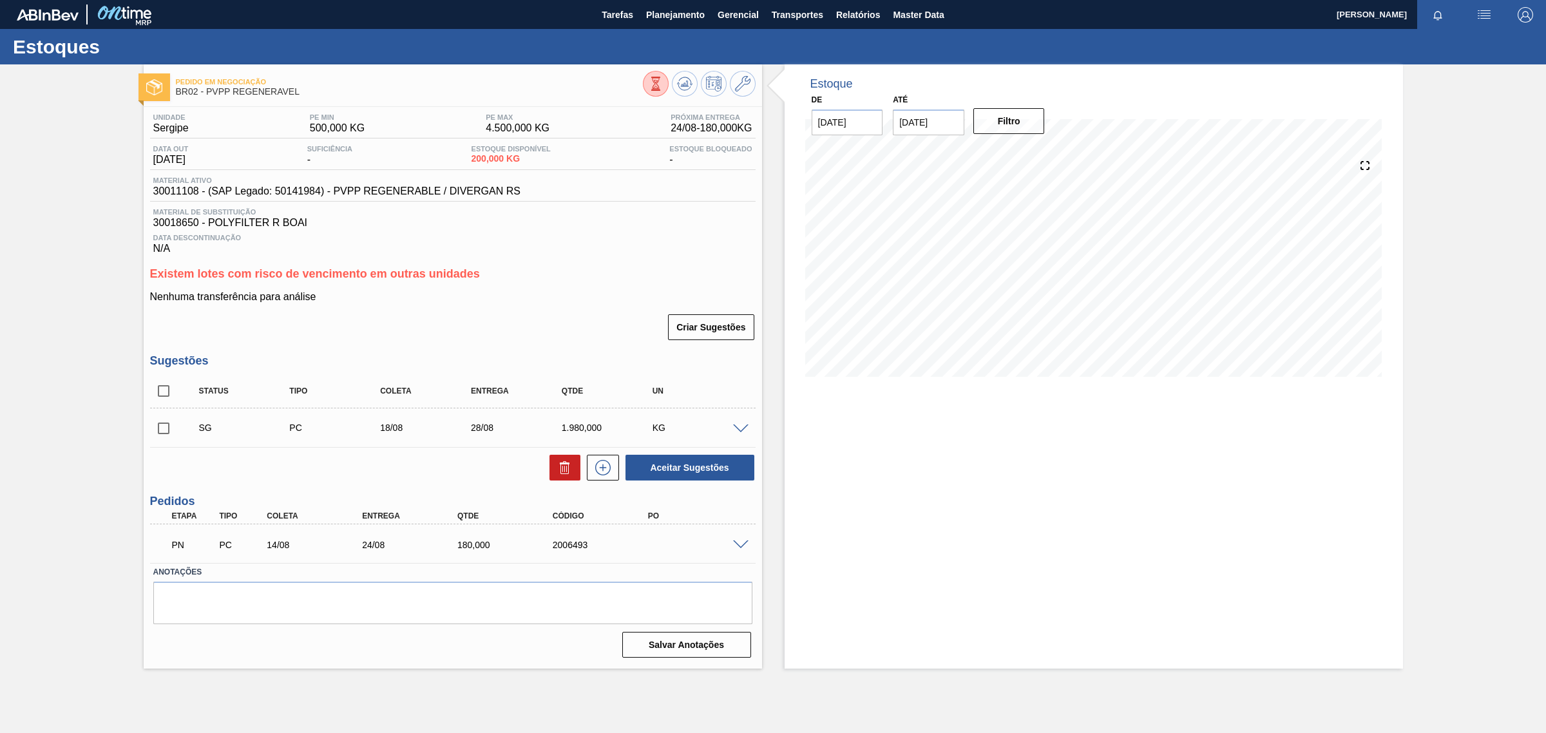
click at [661, 546] on div "PN PC 14/08 24/08 180,000 2006493" at bounding box center [449, 544] width 571 height 26
click at [736, 548] on span at bounding box center [740, 545] width 15 height 10
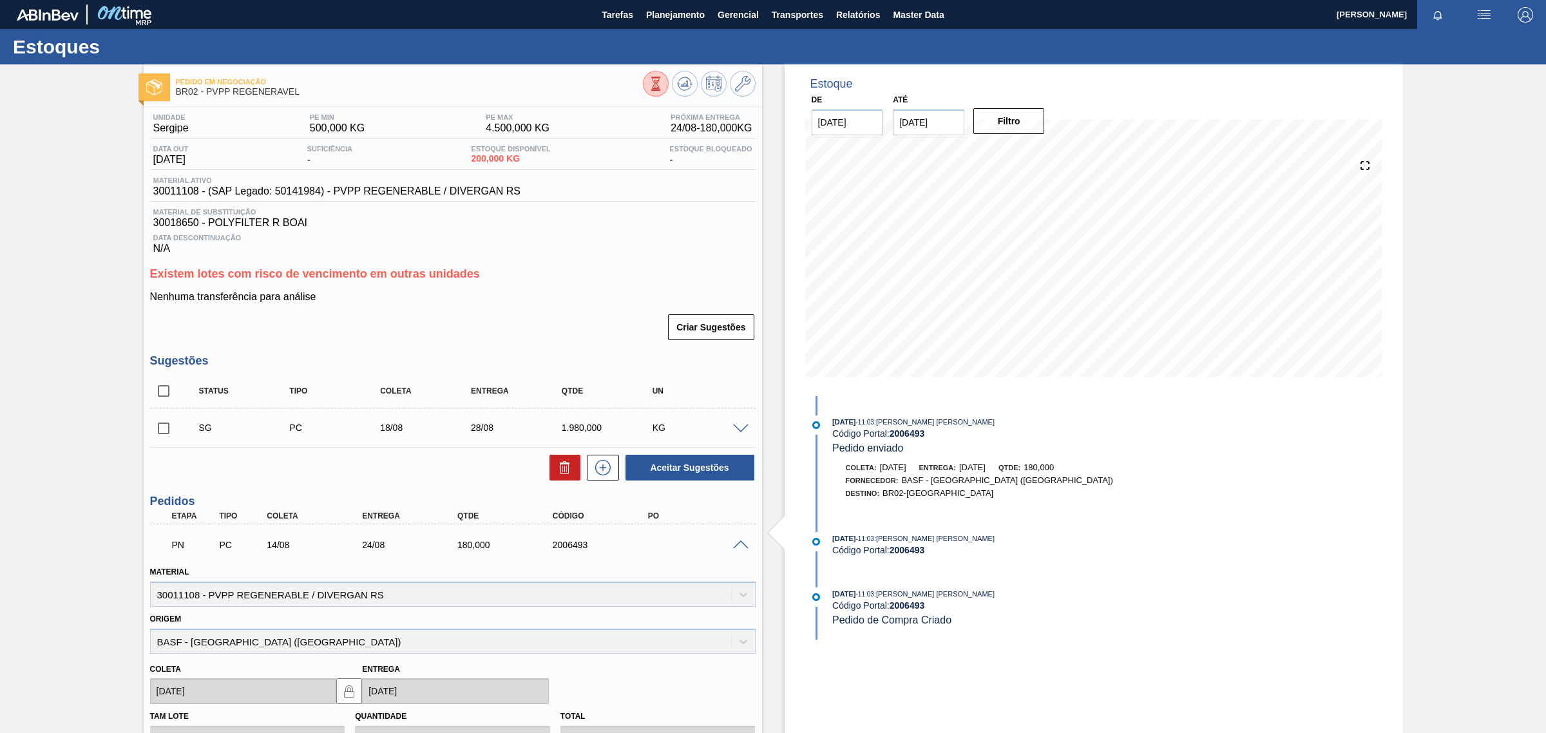
click at [736, 548] on span at bounding box center [740, 545] width 15 height 10
